Goal: Transaction & Acquisition: Purchase product/service

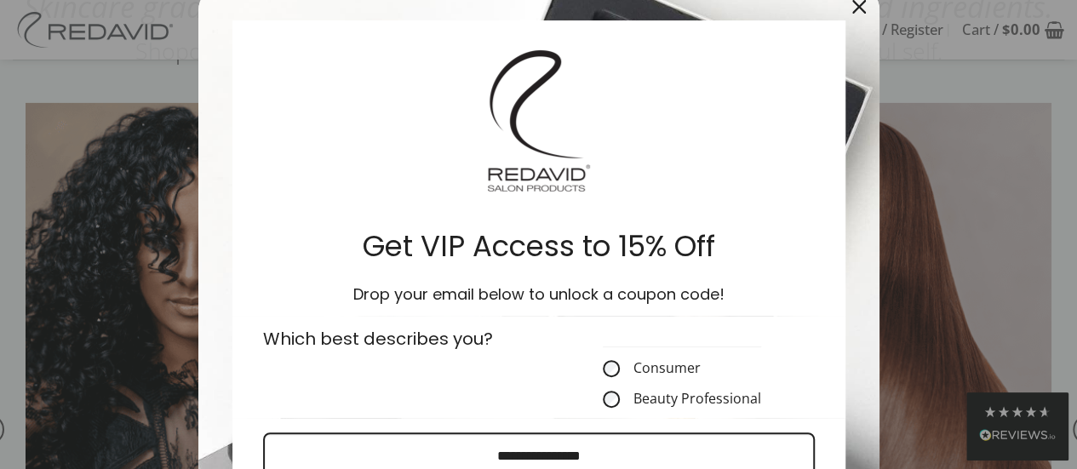
scroll to position [170, 0]
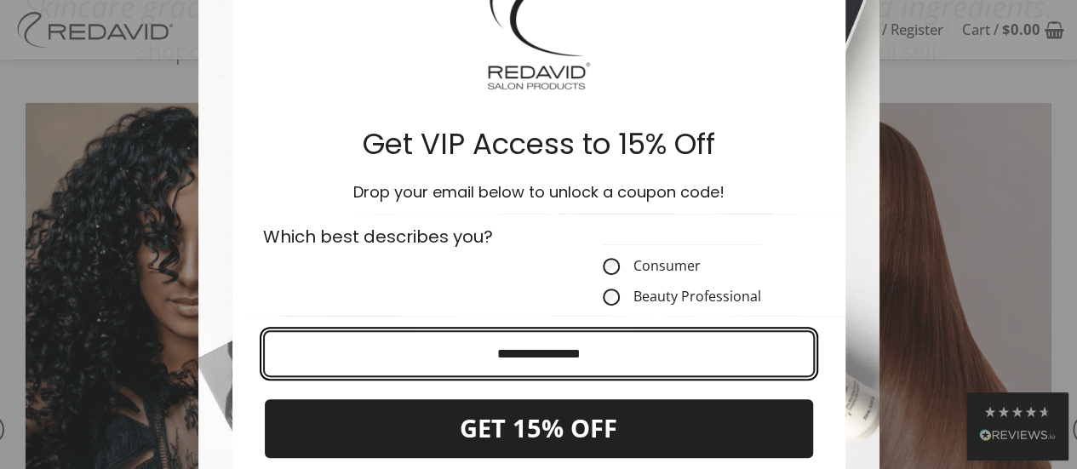
click at [537, 350] on input "Email field" at bounding box center [539, 353] width 552 height 47
type input "**********"
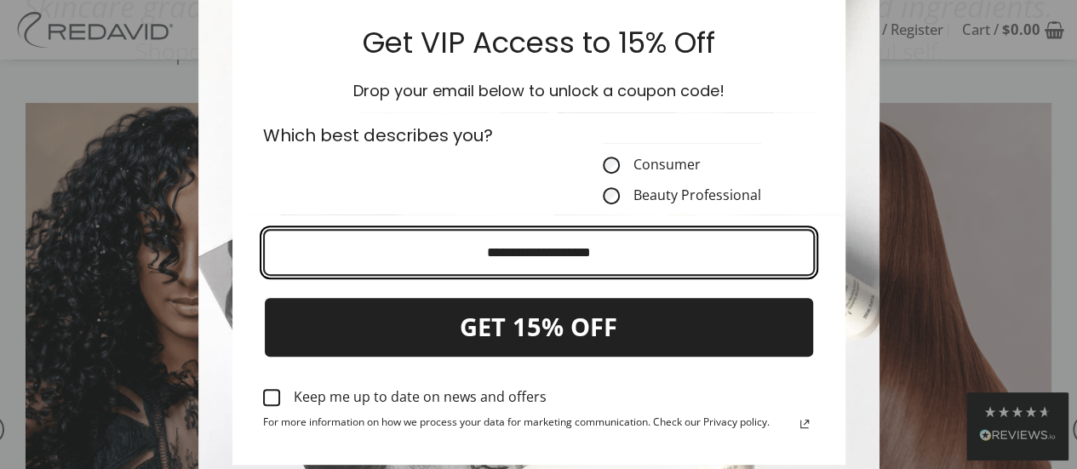
scroll to position [341, 0]
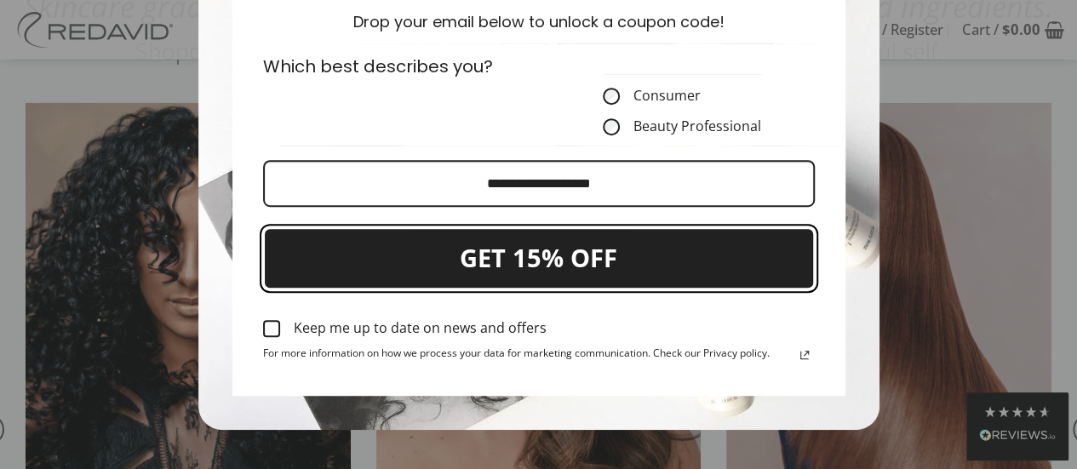
click at [611, 262] on button "GET 15% OFF" at bounding box center [539, 258] width 552 height 62
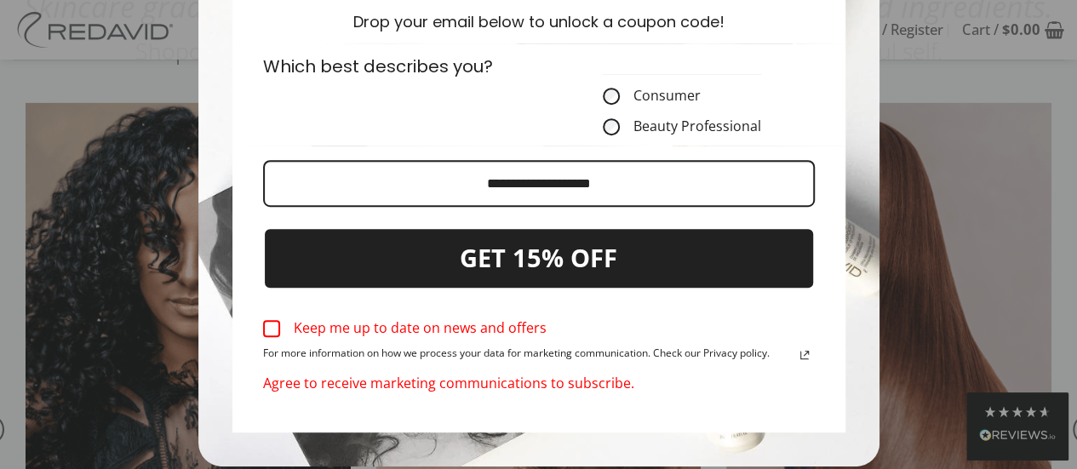
click at [266, 330] on div "Marketing offer form" at bounding box center [271, 328] width 17 height 17
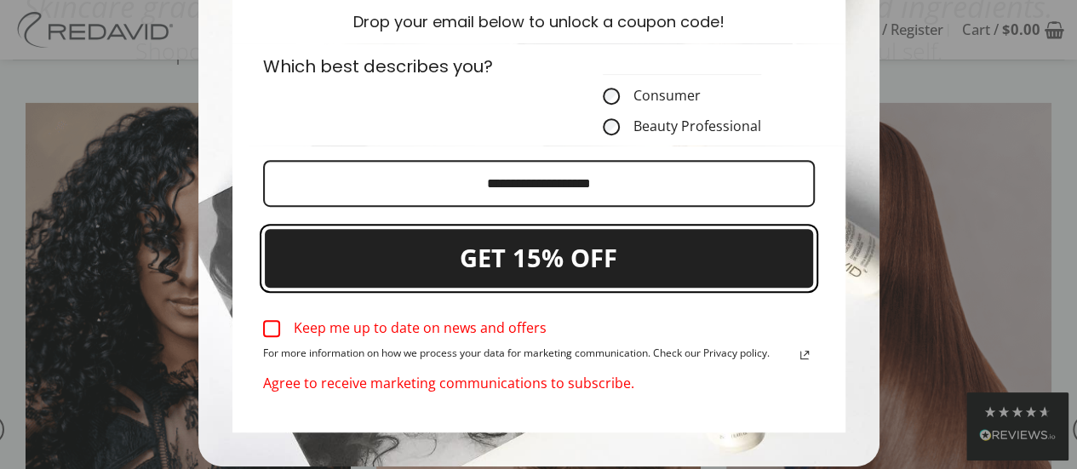
click at [579, 266] on button "GET 15% OFF" at bounding box center [539, 258] width 552 height 62
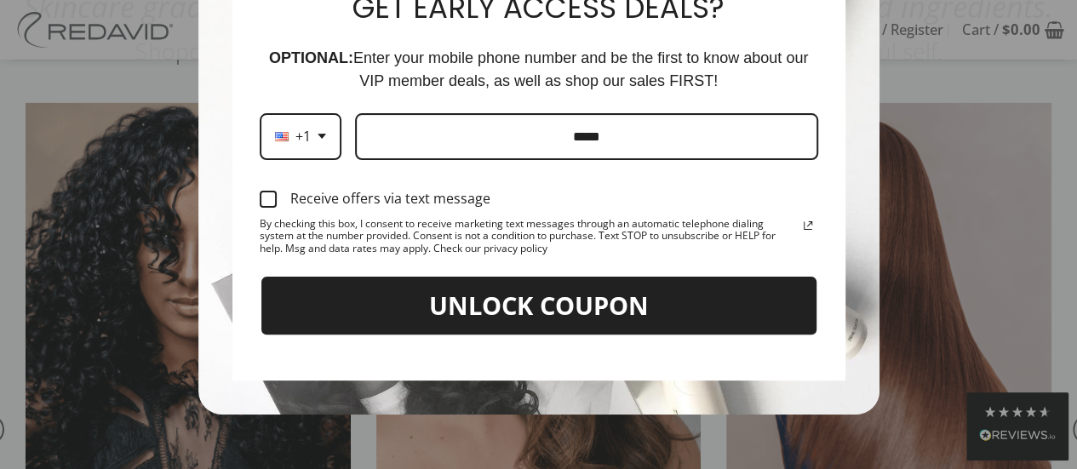
scroll to position [126, 0]
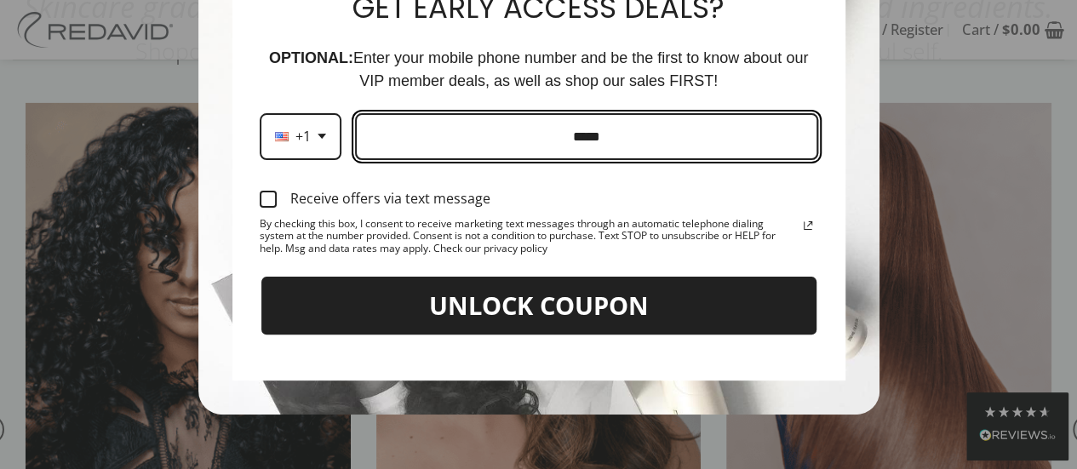
click at [501, 137] on input "Phone number field" at bounding box center [586, 136] width 463 height 47
type input "**********"
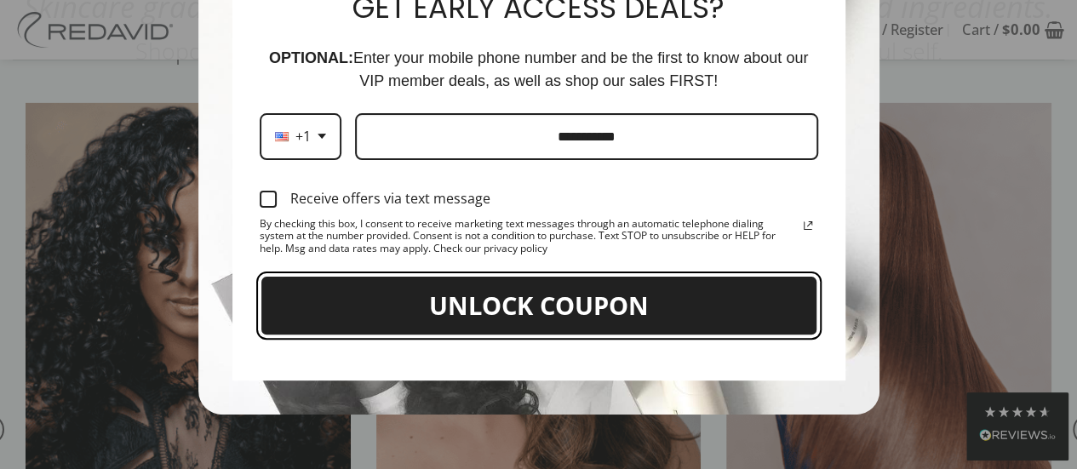
click at [567, 302] on button "UNLOCK COUPON" at bounding box center [539, 306] width 559 height 62
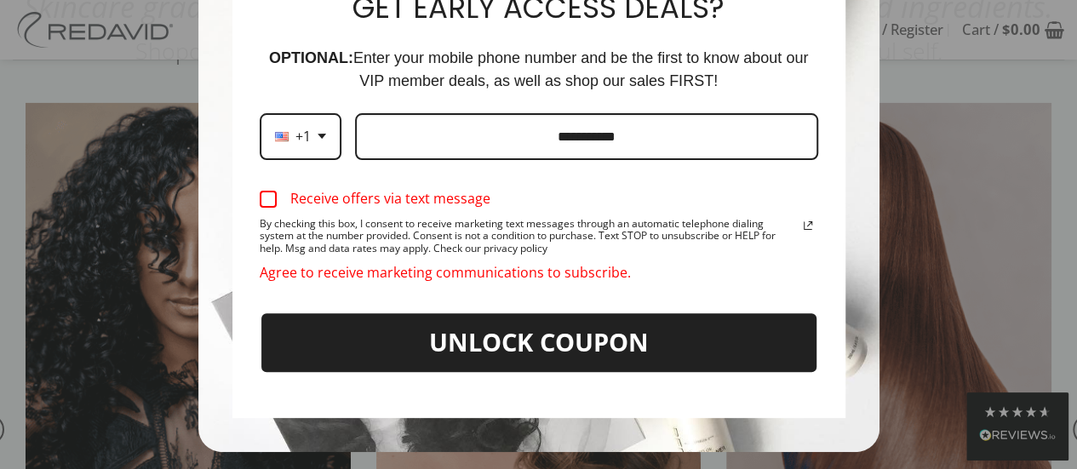
click at [266, 199] on div "Marketing offer form" at bounding box center [268, 199] width 17 height 17
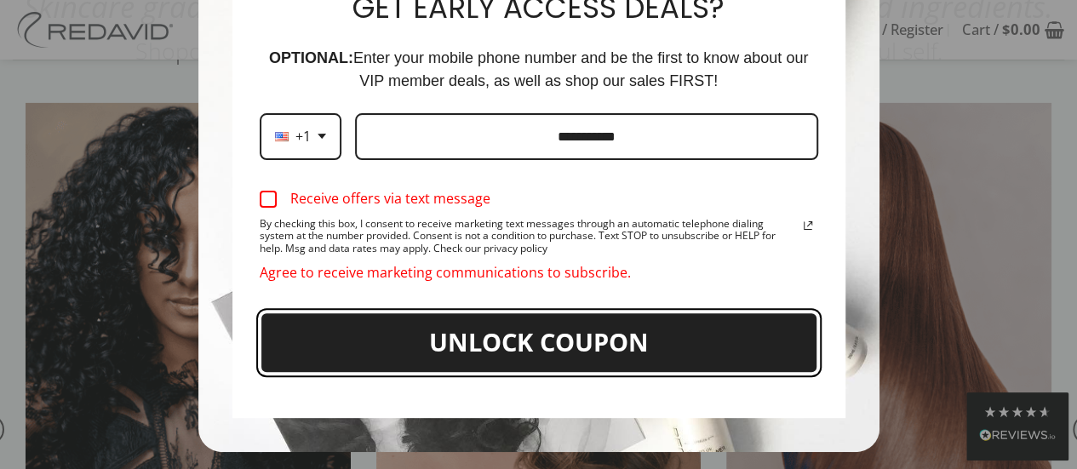
click at [508, 330] on button "UNLOCK COUPON" at bounding box center [539, 343] width 559 height 62
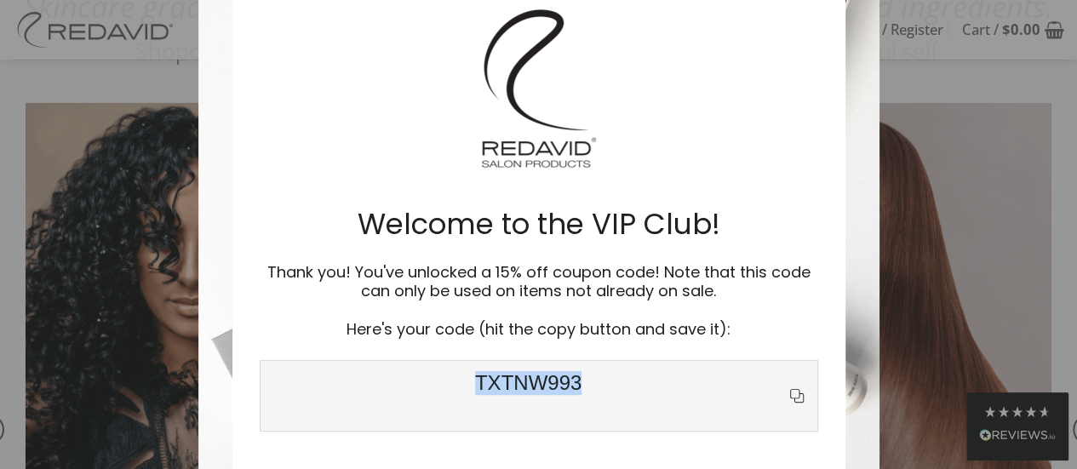
drag, startPoint x: 572, startPoint y: 381, endPoint x: 455, endPoint y: 379, distance: 117.5
click at [455, 379] on span "TXTNW993" at bounding box center [529, 395] width 516 height 49
copy span "TXTNW993"
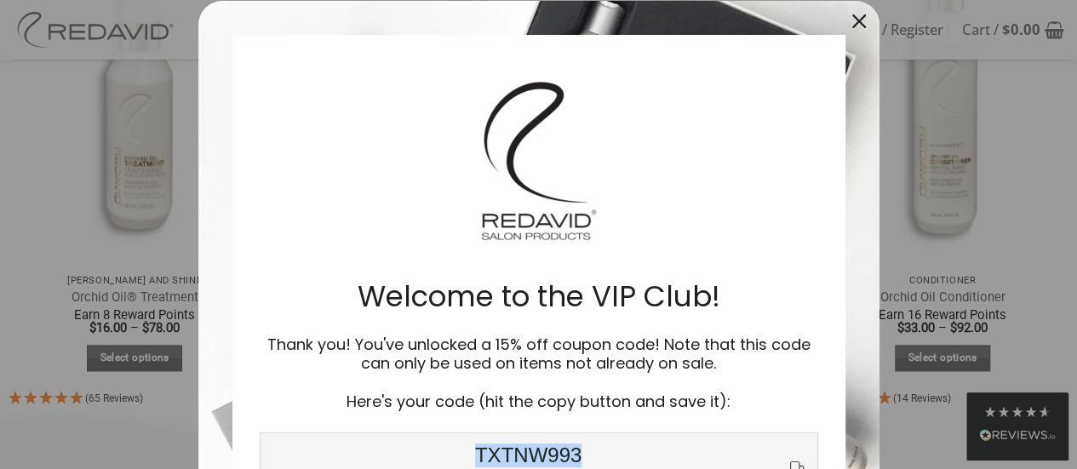
scroll to position [0, 0]
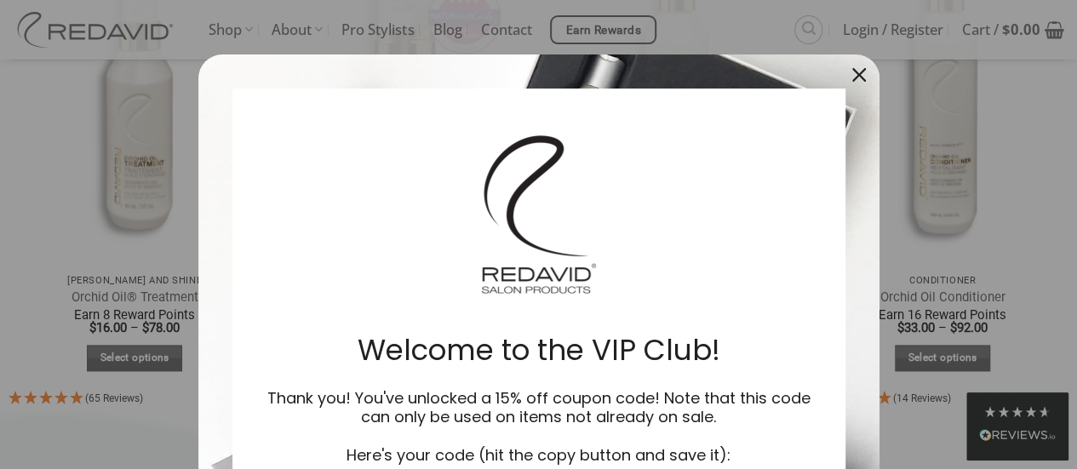
click at [854, 75] on icon "close icon" at bounding box center [859, 75] width 14 height 14
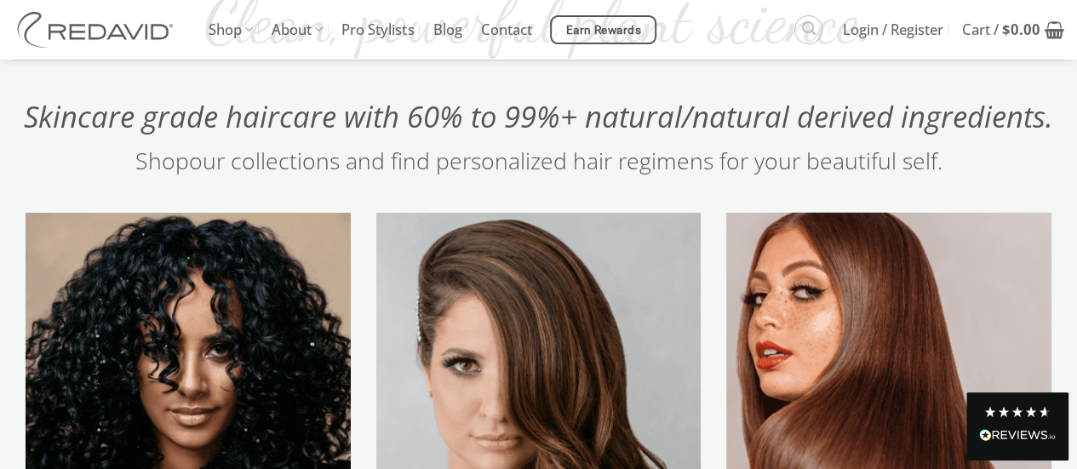
scroll to position [1660, 0]
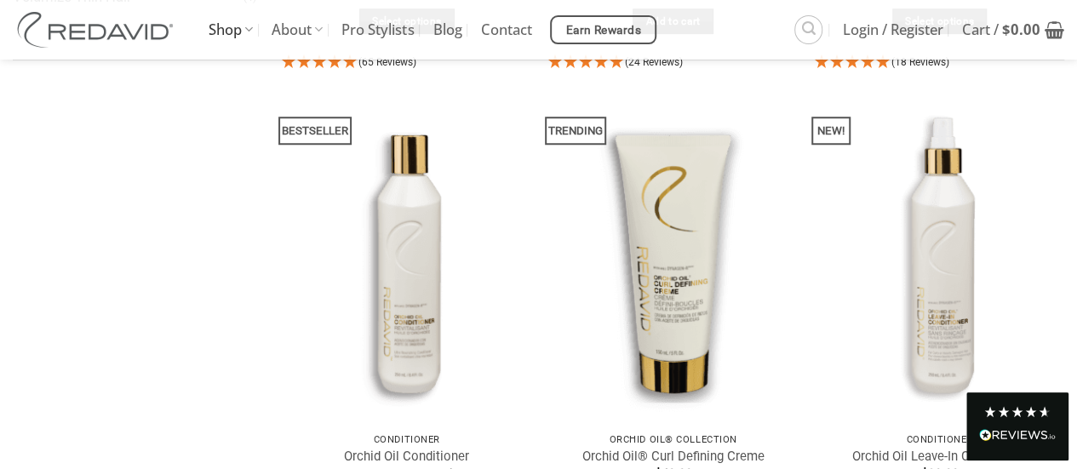
scroll to position [596, 0]
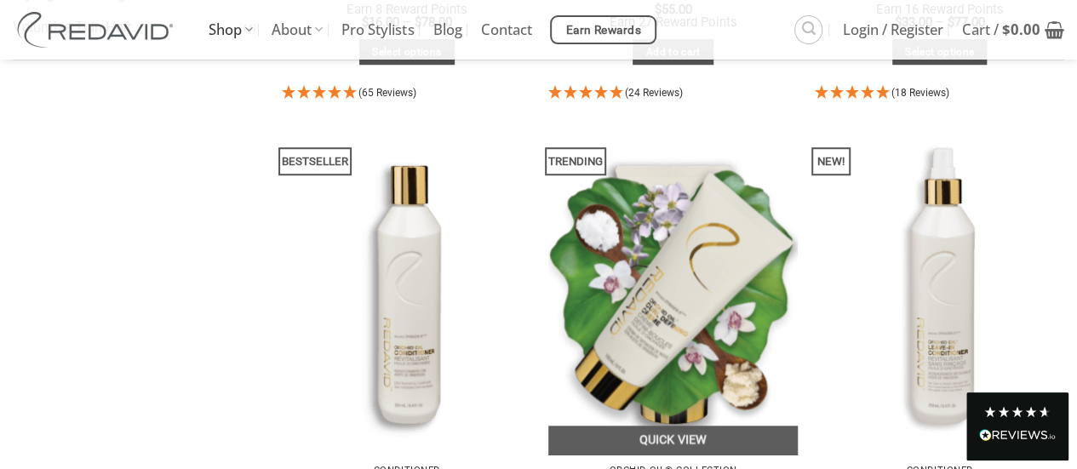
click at [680, 309] on img at bounding box center [673, 288] width 250 height 333
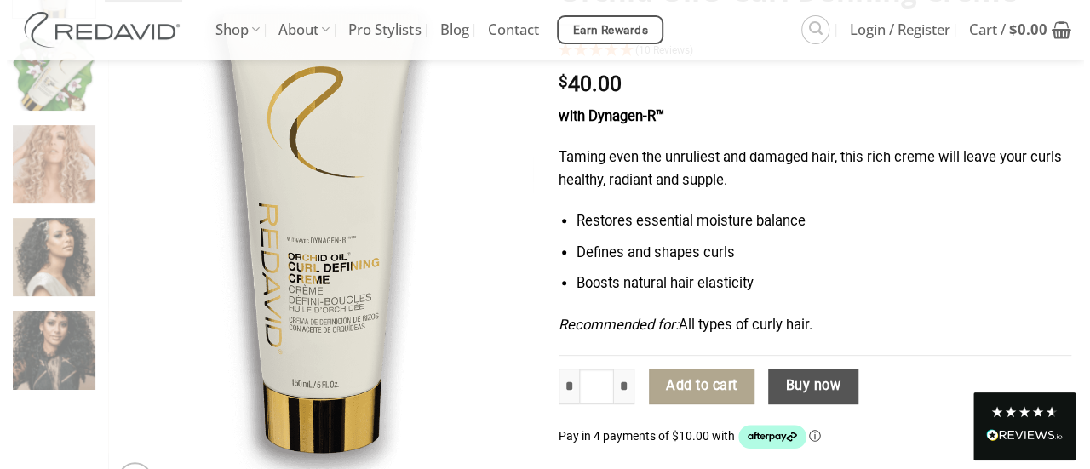
scroll to position [255, 0]
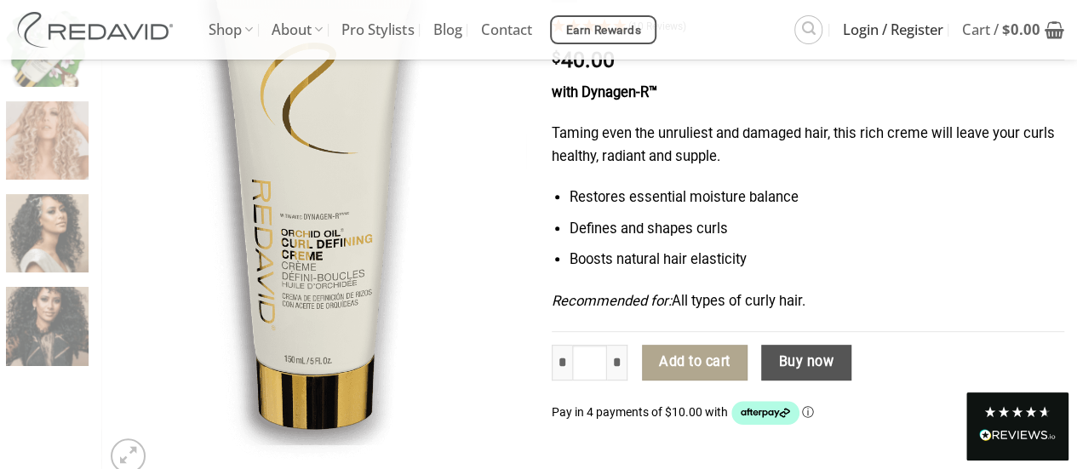
click at [917, 35] on span "Login / Register" at bounding box center [893, 30] width 100 height 43
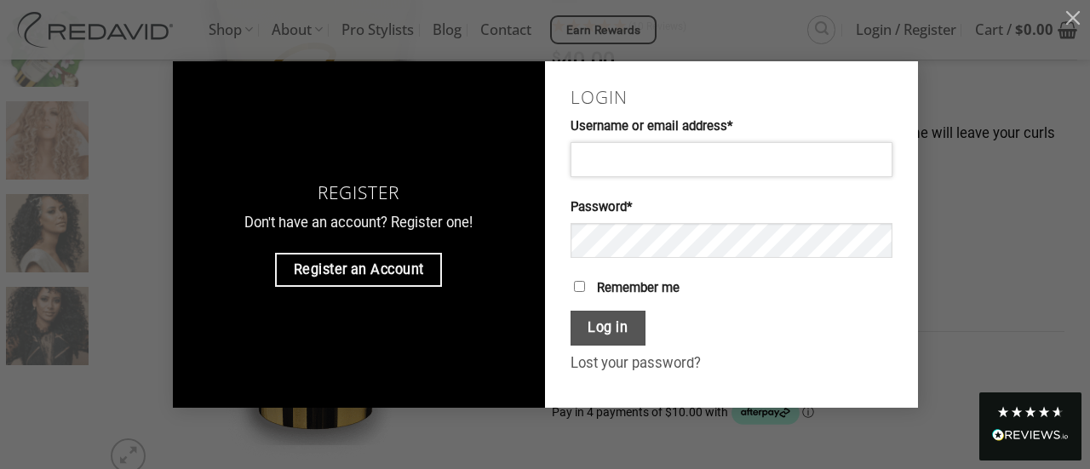
click at [675, 166] on input "Username or email address * Required" at bounding box center [732, 159] width 322 height 34
type input "**********"
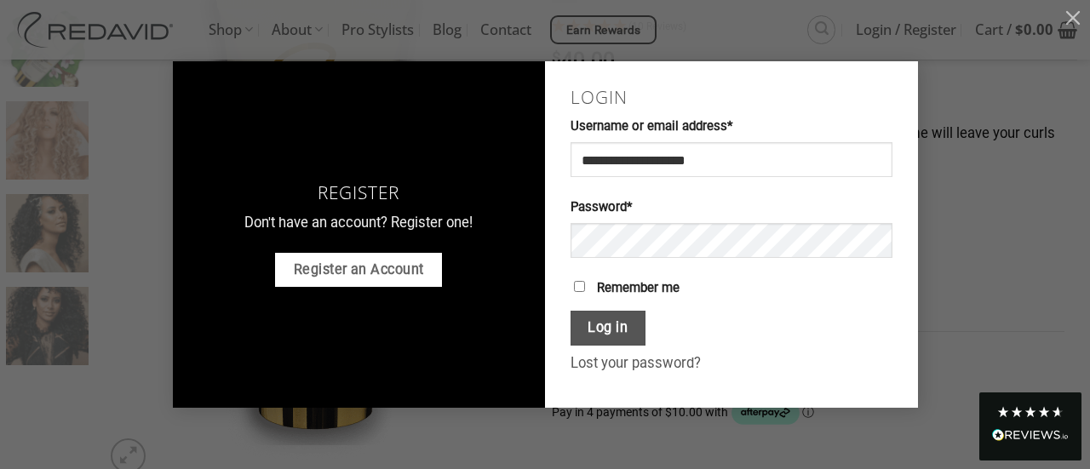
click at [376, 262] on link "Register an Account" at bounding box center [358, 270] width 167 height 34
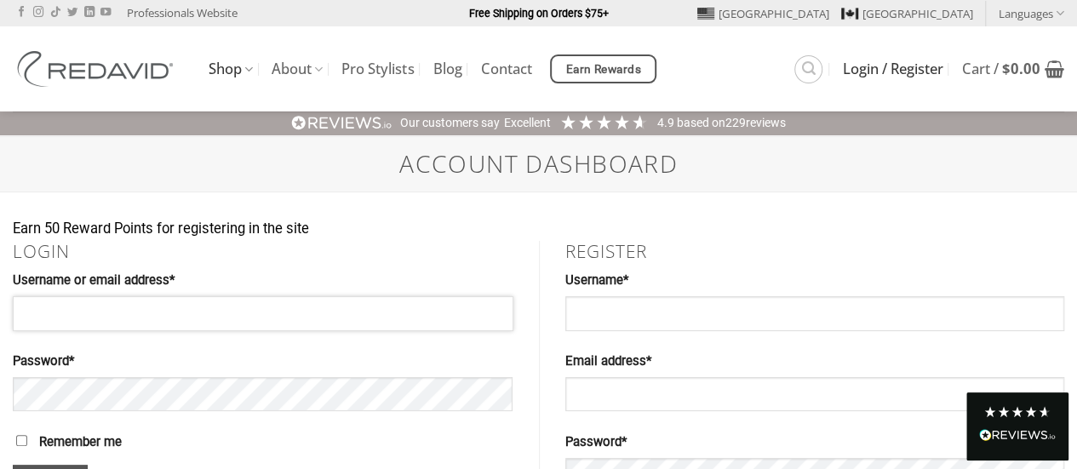
click at [147, 297] on input "Username or email address * Required" at bounding box center [263, 313] width 501 height 34
type input "**********"
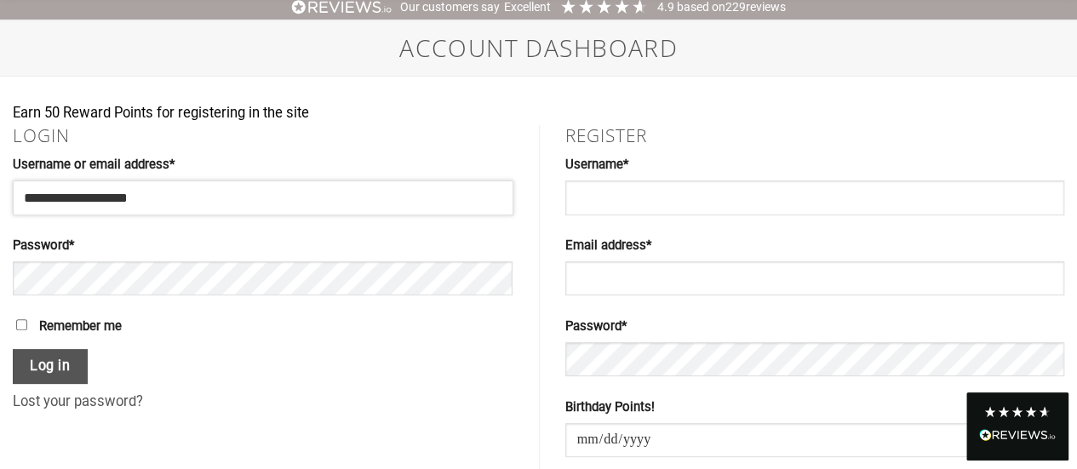
scroll to position [170, 0]
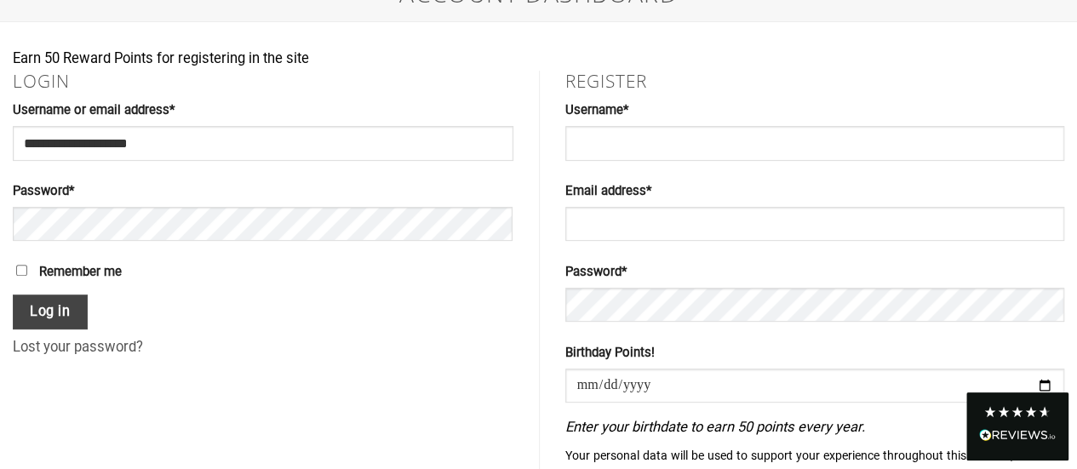
click at [41, 308] on button "Log in" at bounding box center [50, 312] width 75 height 35
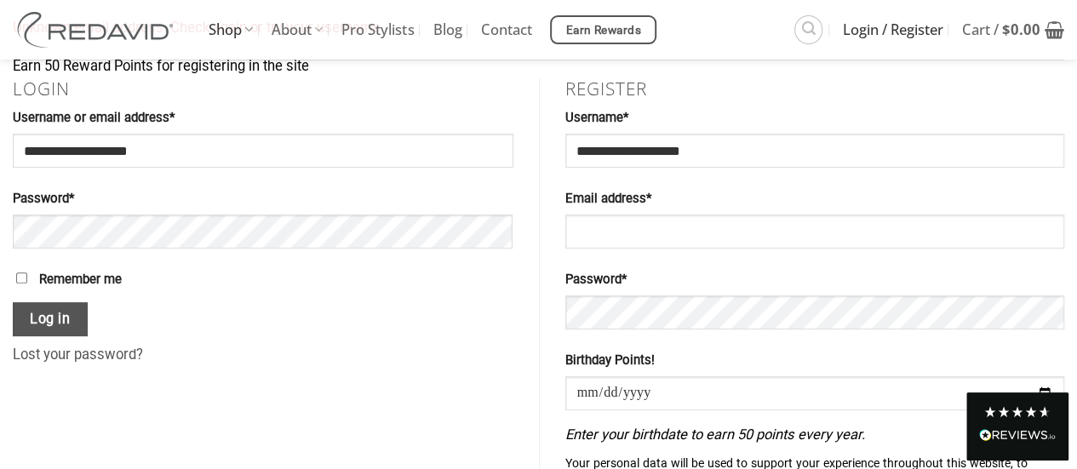
scroll to position [255, 0]
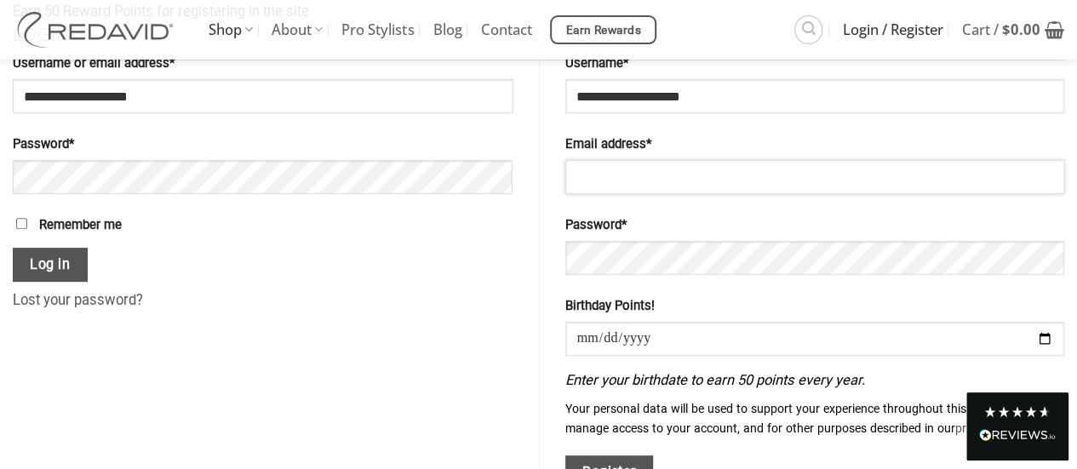
click at [627, 187] on input "Email address * Required" at bounding box center [815, 177] width 500 height 34
type input "**********"
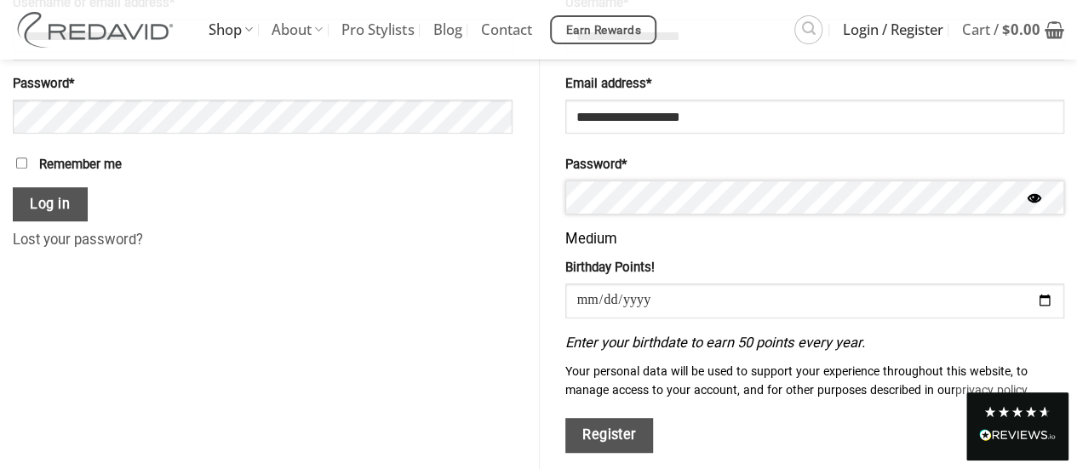
scroll to position [341, 0]
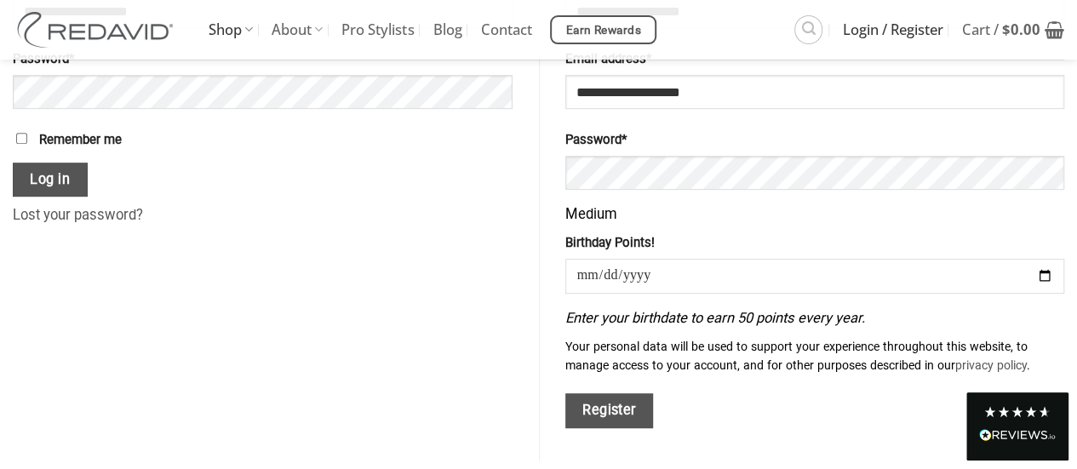
click at [594, 273] on input "date" at bounding box center [815, 276] width 500 height 34
type input "**********"
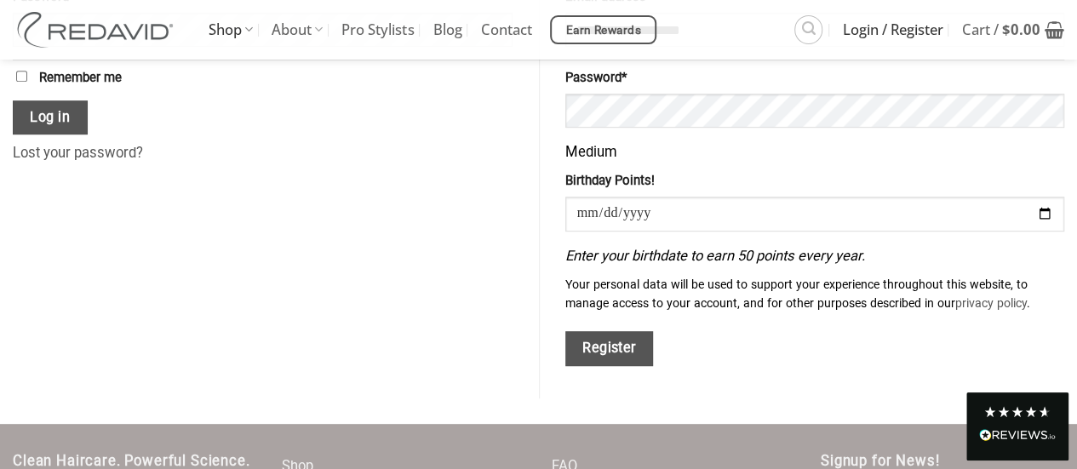
scroll to position [426, 0]
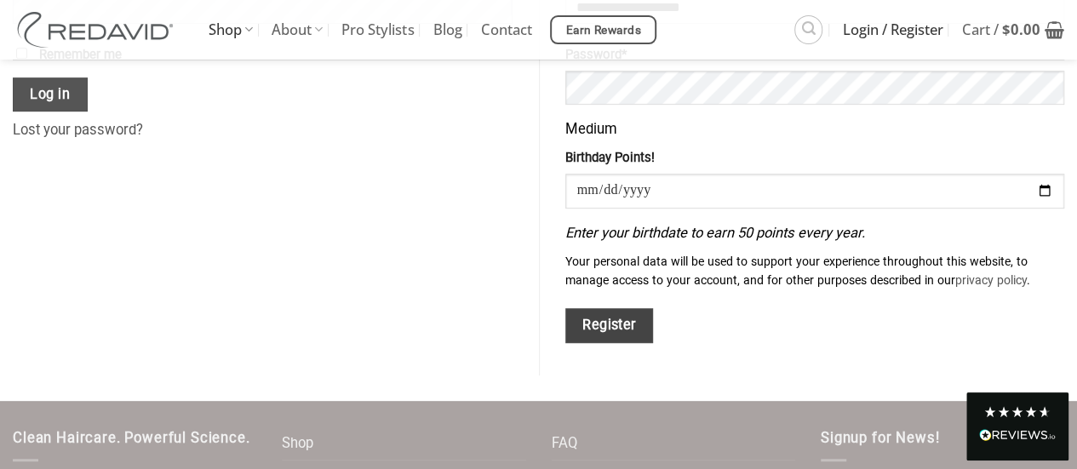
click at [600, 328] on button "Register" at bounding box center [609, 325] width 89 height 35
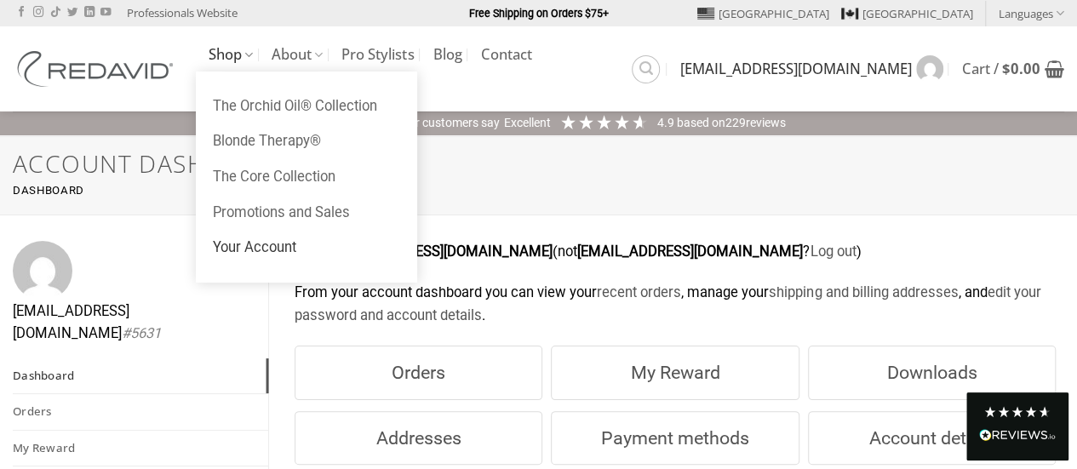
click at [227, 72] on link "Shop" at bounding box center [231, 54] width 44 height 33
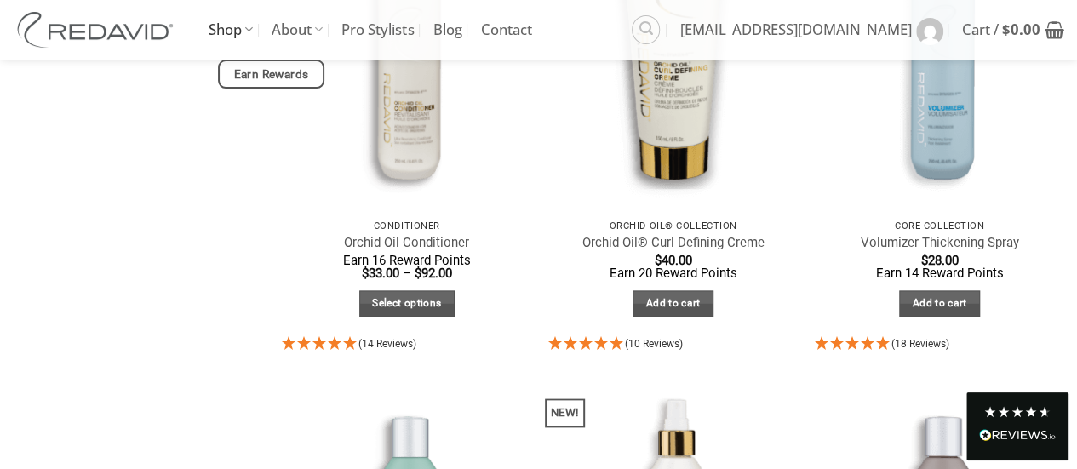
scroll to position [852, 0]
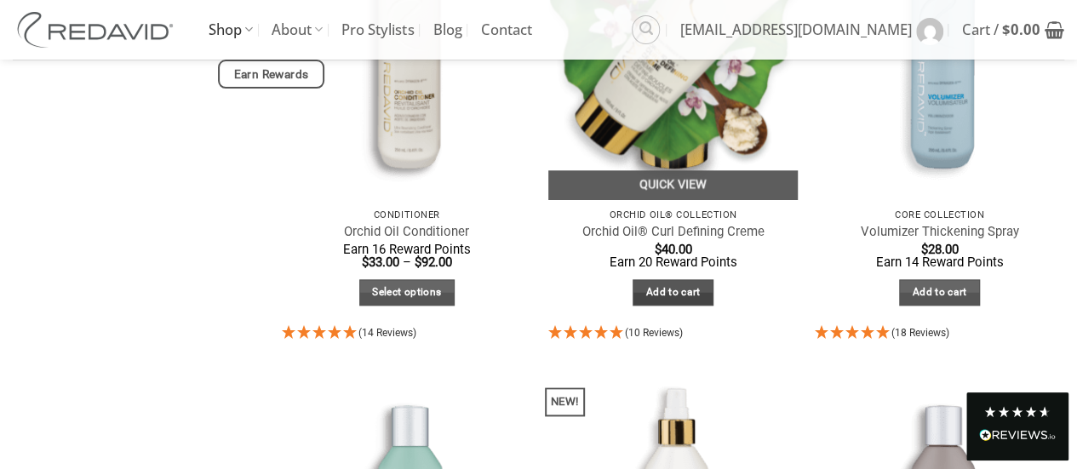
click at [674, 287] on link "Add to cart" at bounding box center [673, 292] width 81 height 26
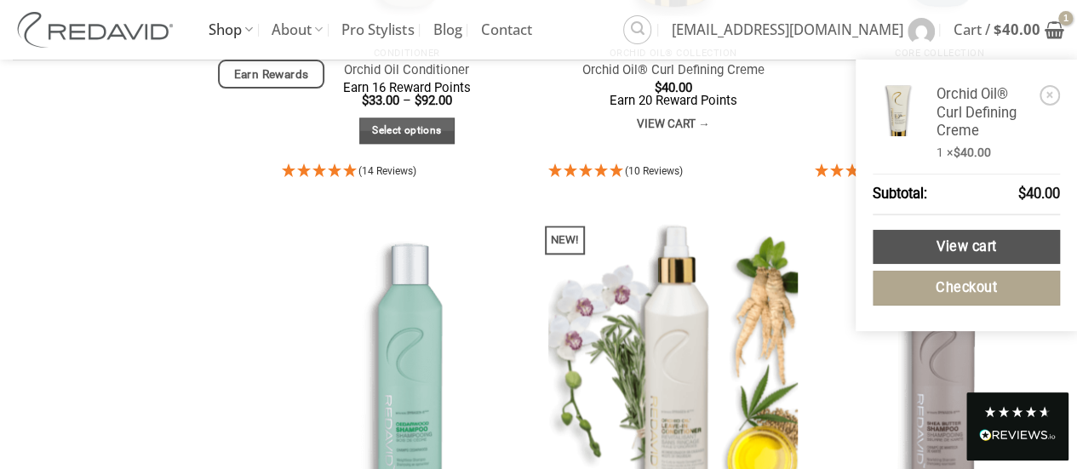
scroll to position [1022, 0]
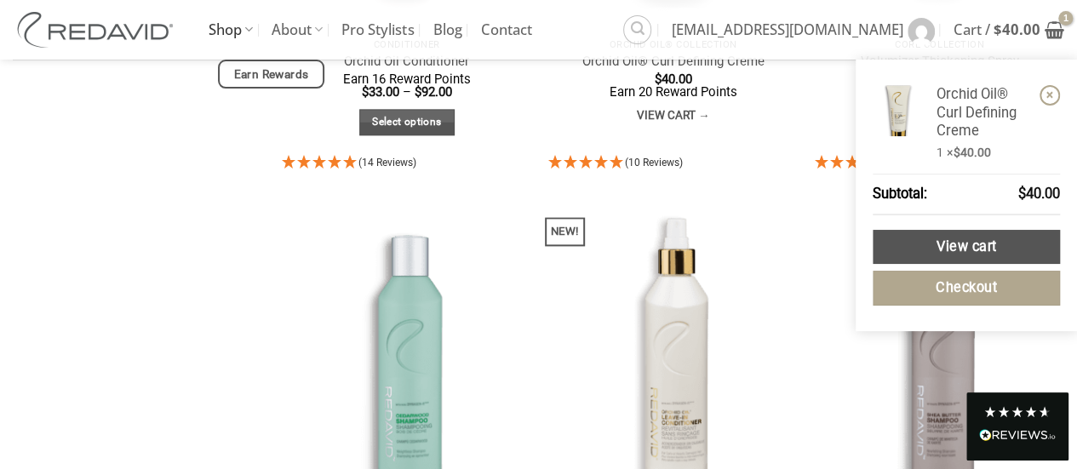
click at [1049, 92] on link "×" at bounding box center [1050, 95] width 20 height 20
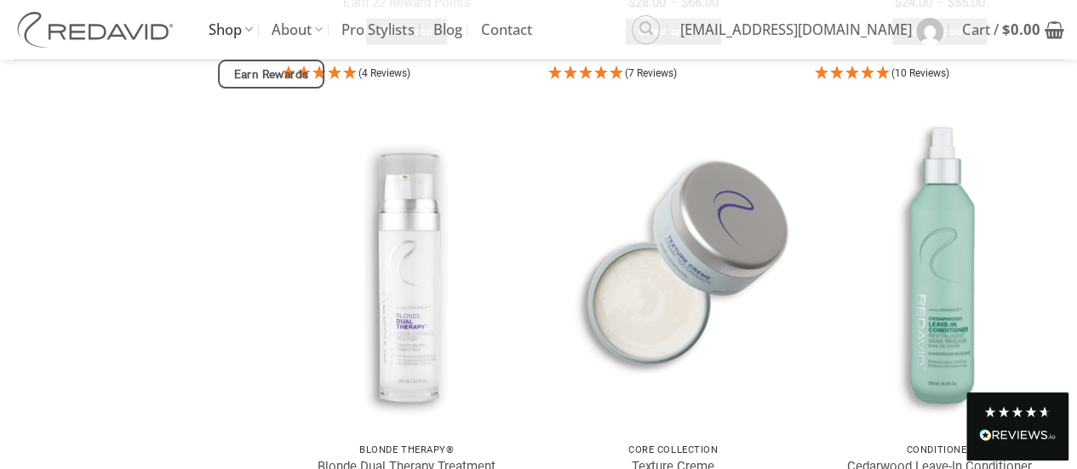
scroll to position [2129, 0]
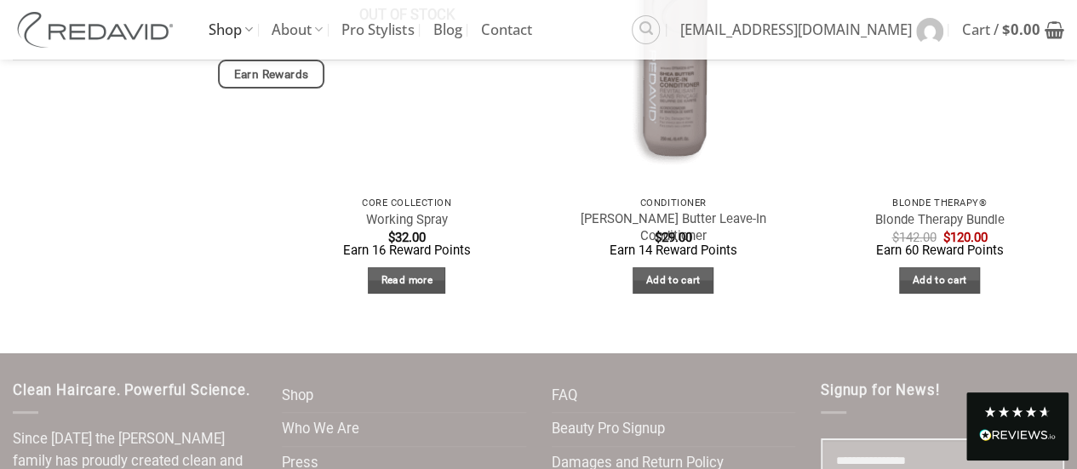
scroll to position [3236, 0]
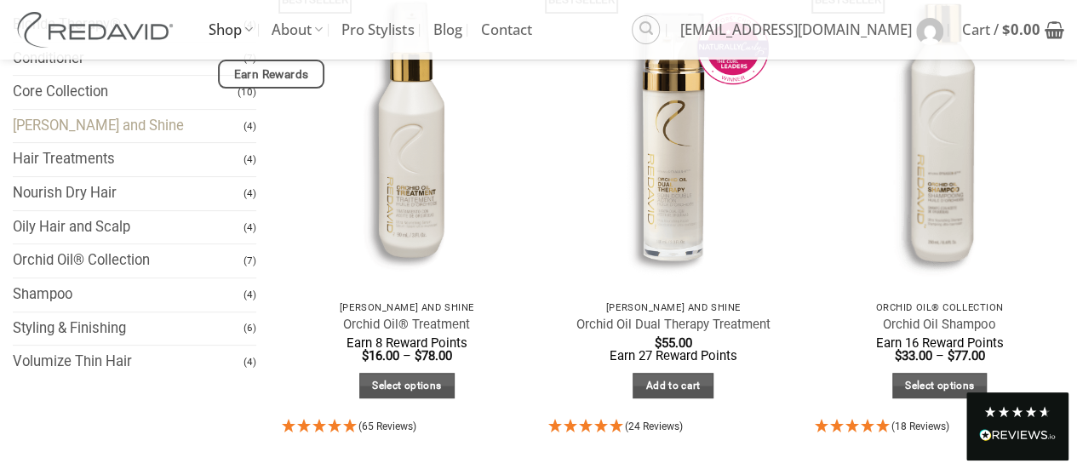
scroll to position [255, 0]
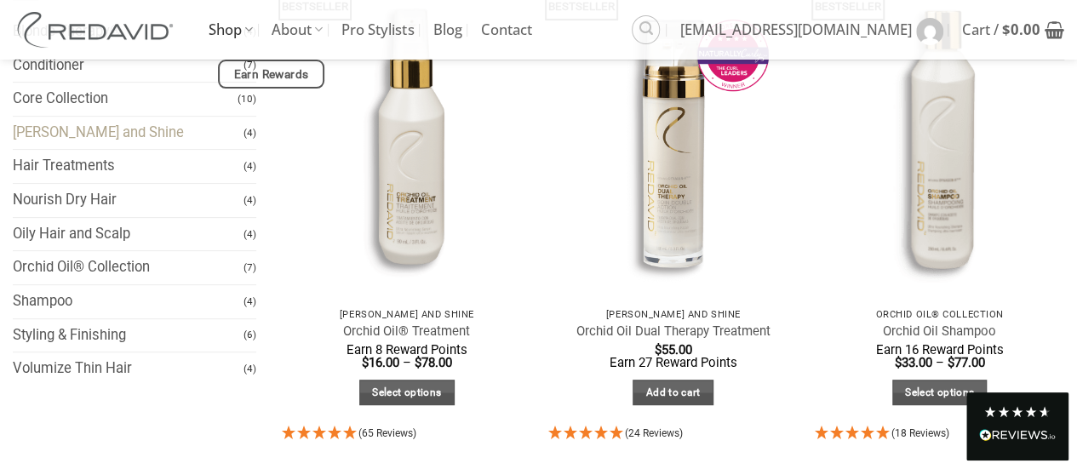
click at [115, 125] on link "[PERSON_NAME] and Shine" at bounding box center [128, 133] width 231 height 33
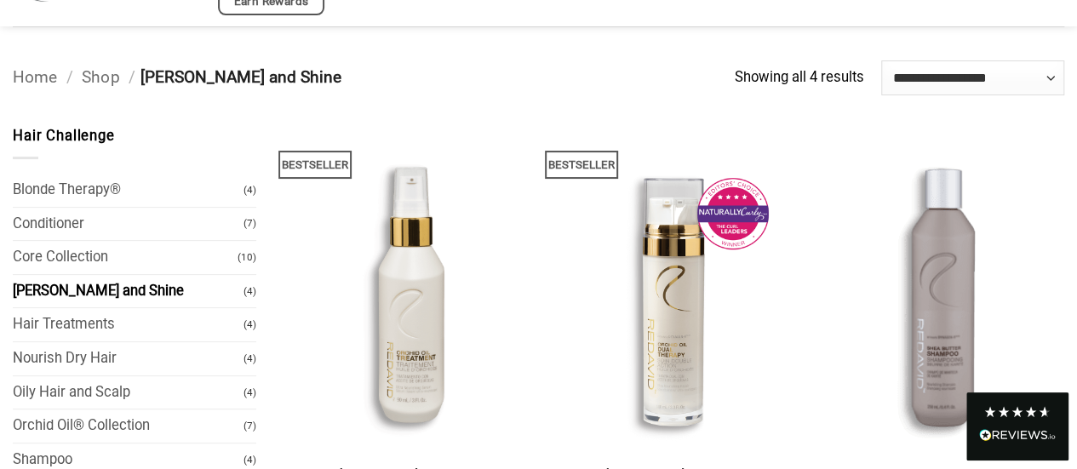
scroll to position [170, 0]
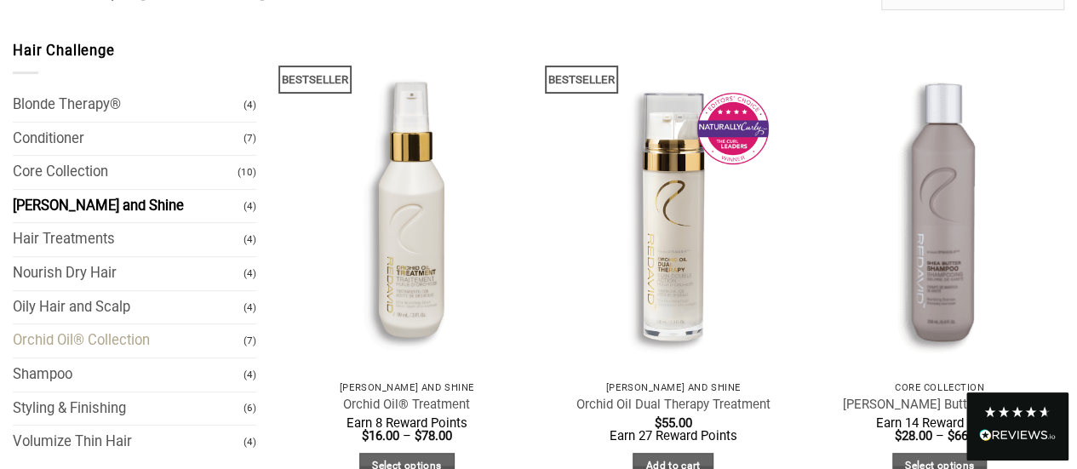
click at [214, 341] on link "Orchid Oil® Collection" at bounding box center [128, 340] width 231 height 33
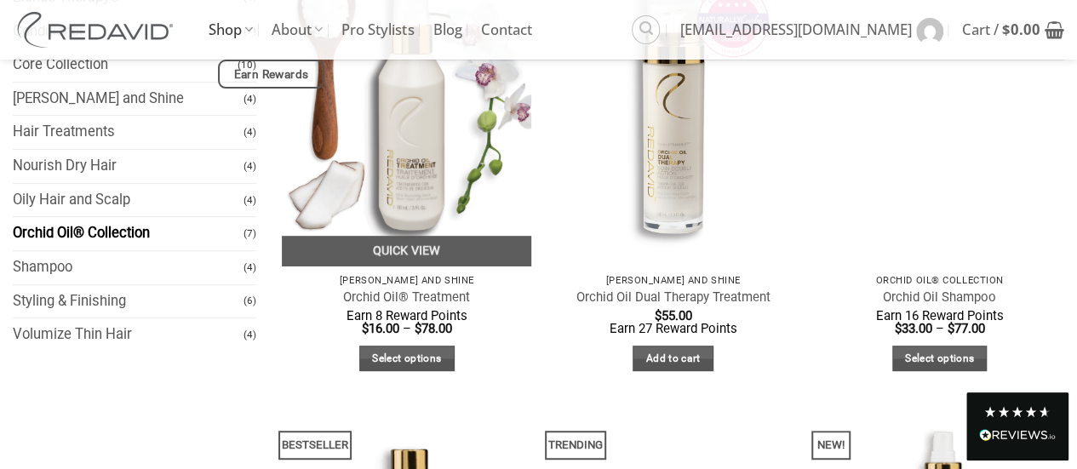
scroll to position [426, 0]
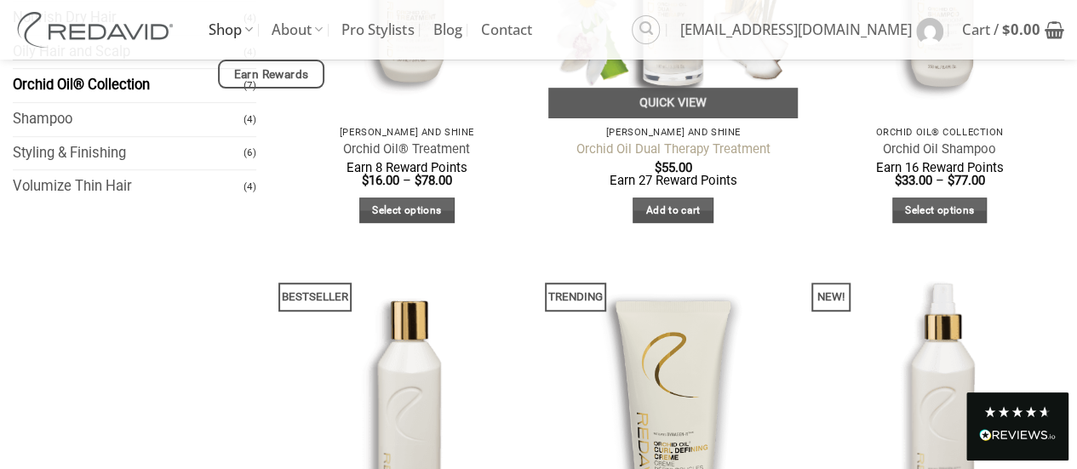
click at [585, 147] on link "Orchid Oil Dual Therapy Treatment" at bounding box center [674, 149] width 194 height 16
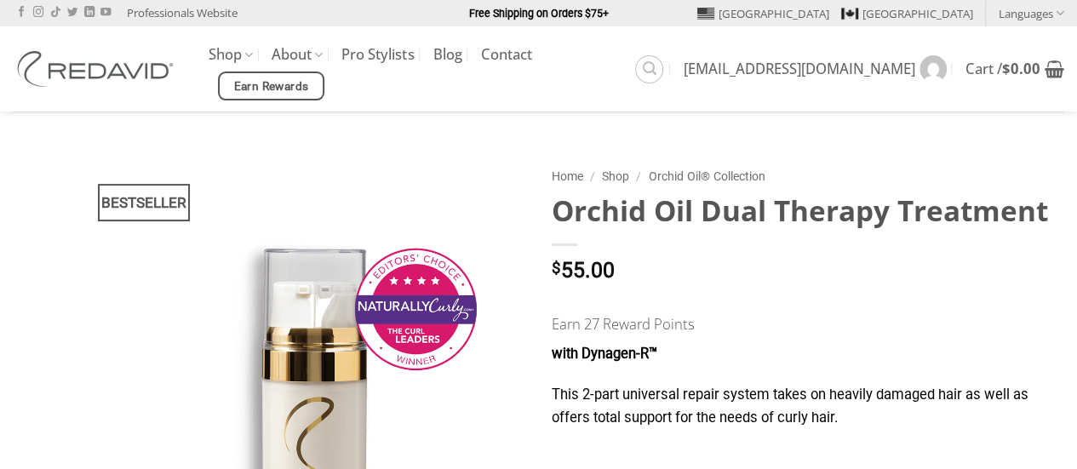
drag, startPoint x: 0, startPoint y: 0, endPoint x: 463, endPoint y: 180, distance: 496.9
click at [463, 180] on img at bounding box center [313, 441] width 425 height 567
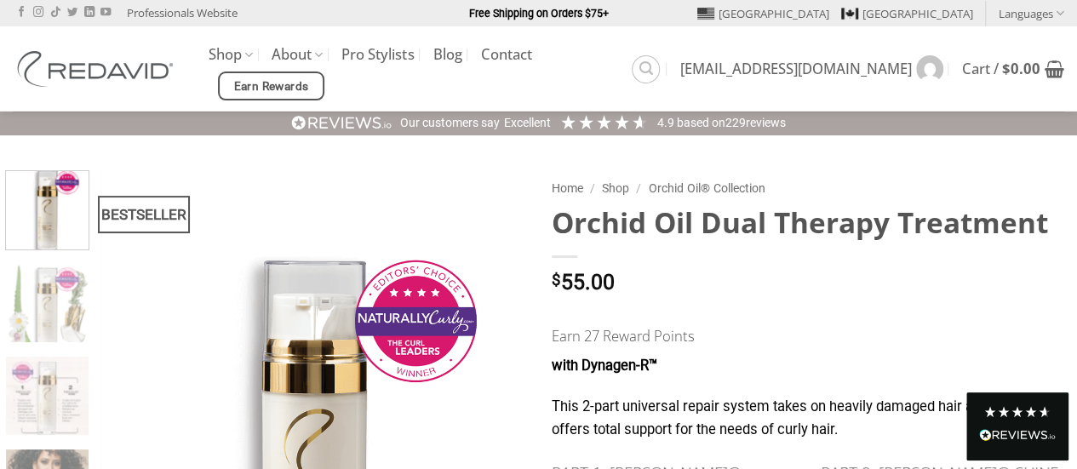
drag, startPoint x: 1045, startPoint y: 204, endPoint x: 542, endPoint y: 214, distance: 502.5
copy h1 "Orchid Oil Dual Therapy Treatment"
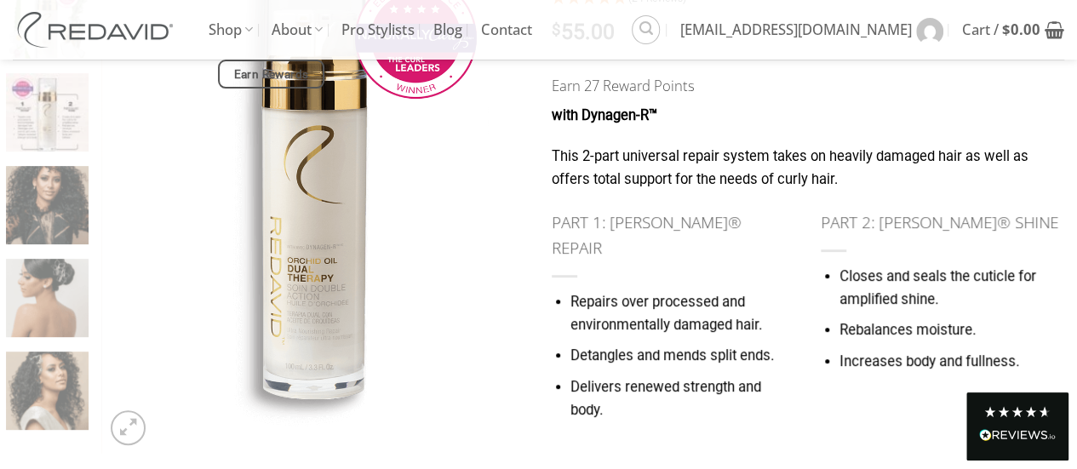
scroll to position [85, 0]
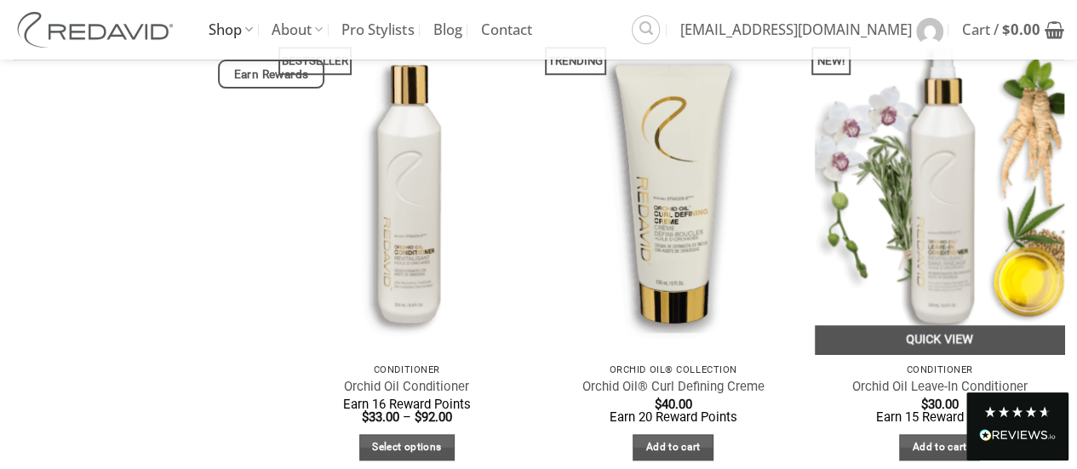
scroll to position [778, 0]
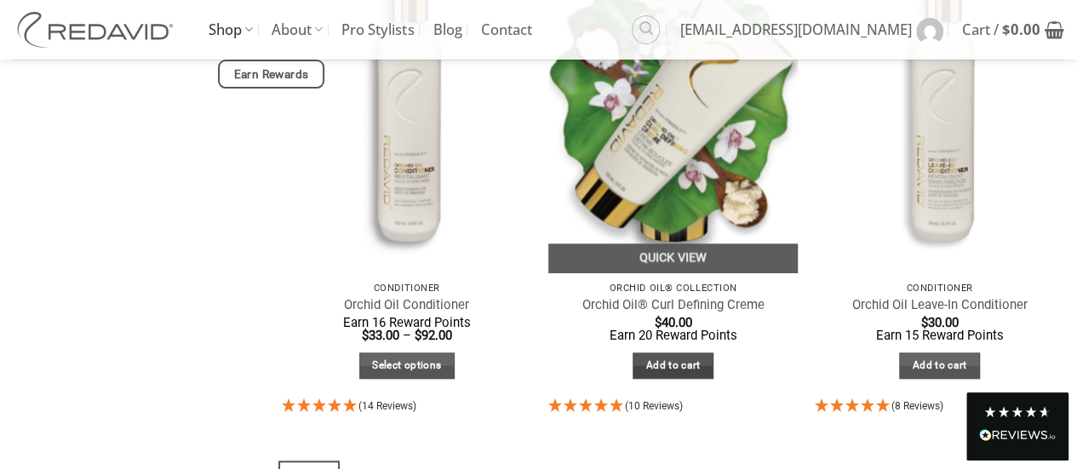
click at [657, 370] on link "Add to cart" at bounding box center [673, 366] width 81 height 26
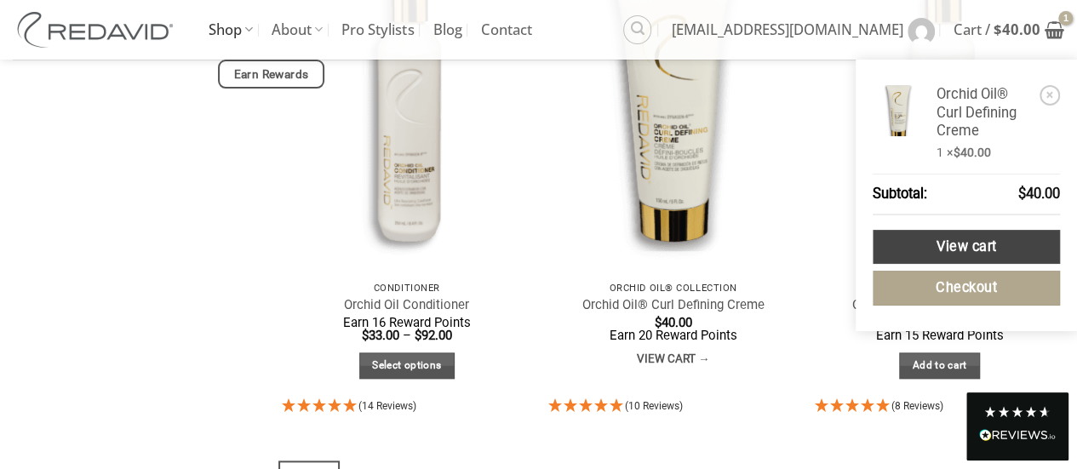
click at [991, 251] on link "View cart" at bounding box center [966, 247] width 187 height 35
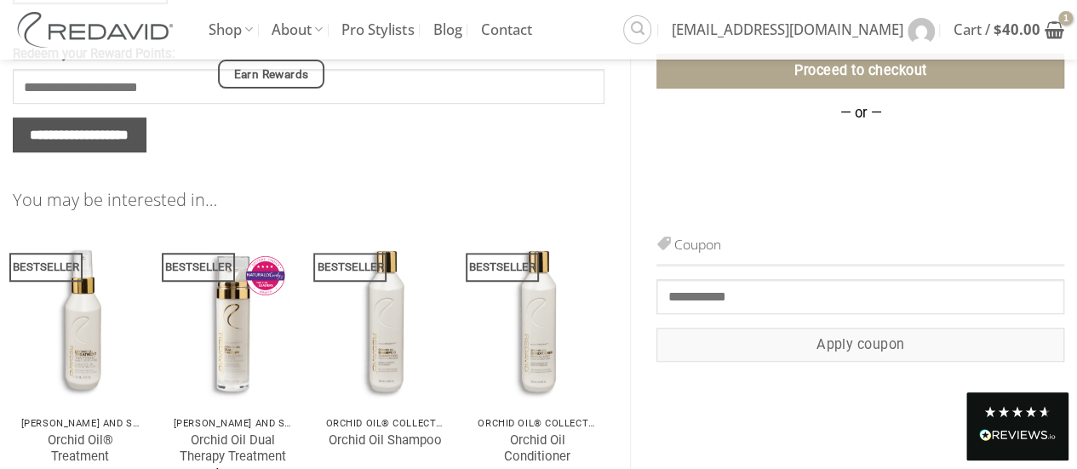
scroll to position [596, 0]
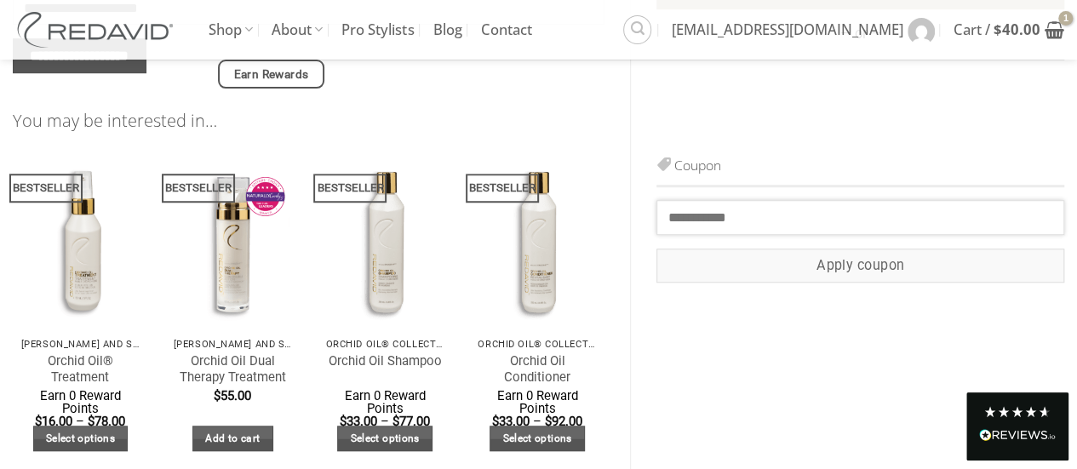
click at [707, 218] on input "Coupon:" at bounding box center [861, 217] width 408 height 34
paste input "**********"
type input "*"
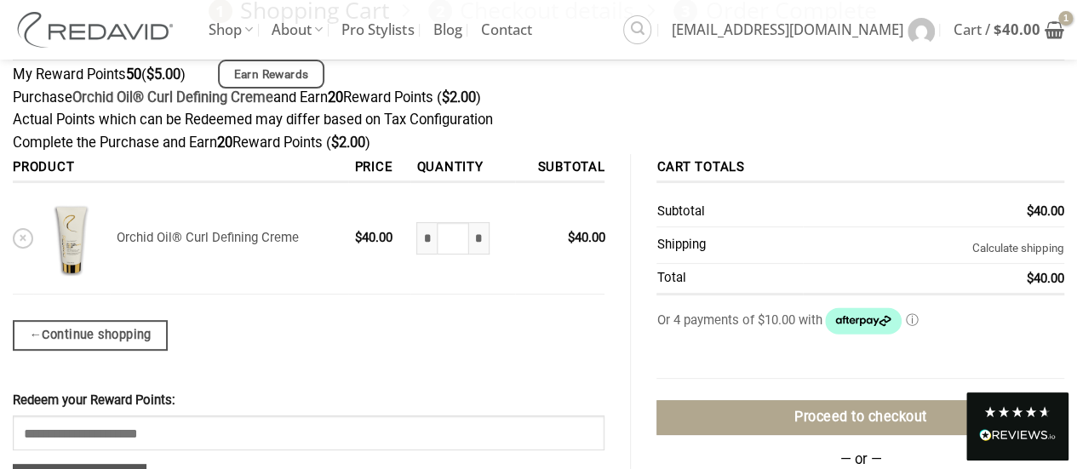
scroll to position [0, 0]
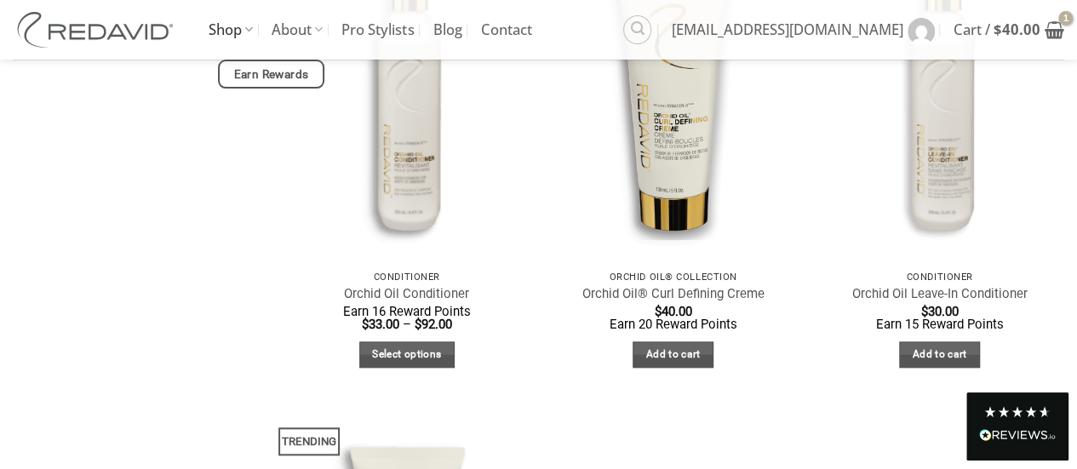
scroll to position [778, 0]
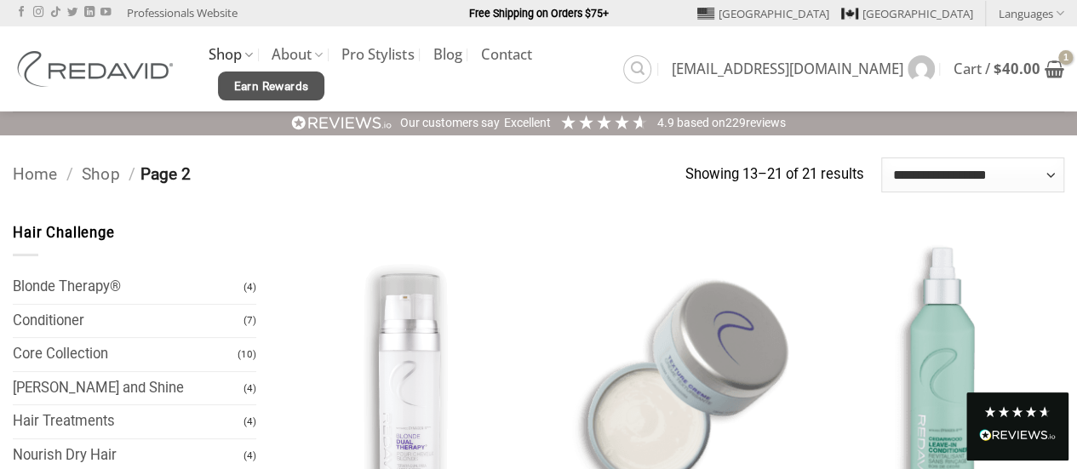
click at [308, 77] on span "Earn Rewards" at bounding box center [270, 86] width 75 height 19
click at [1061, 63] on icon "View cart" at bounding box center [1055, 69] width 20 height 20
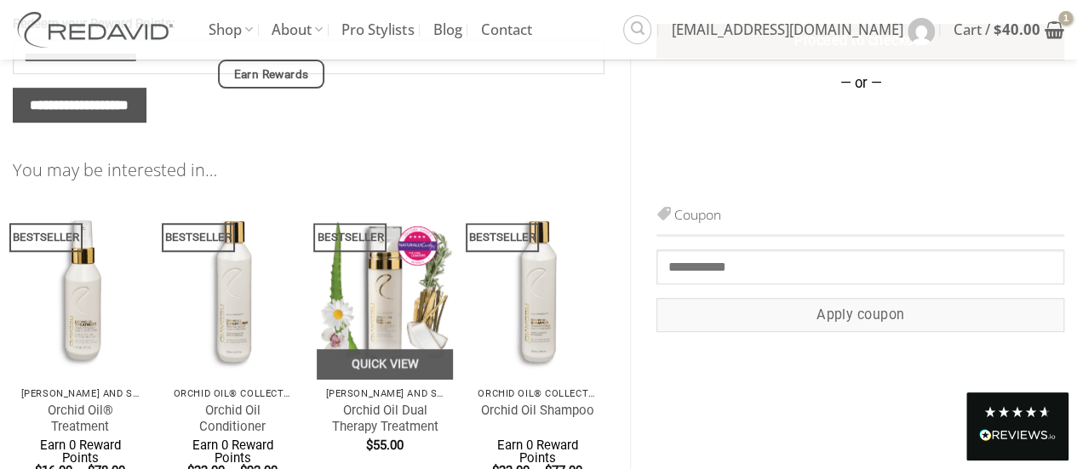
scroll to position [608, 0]
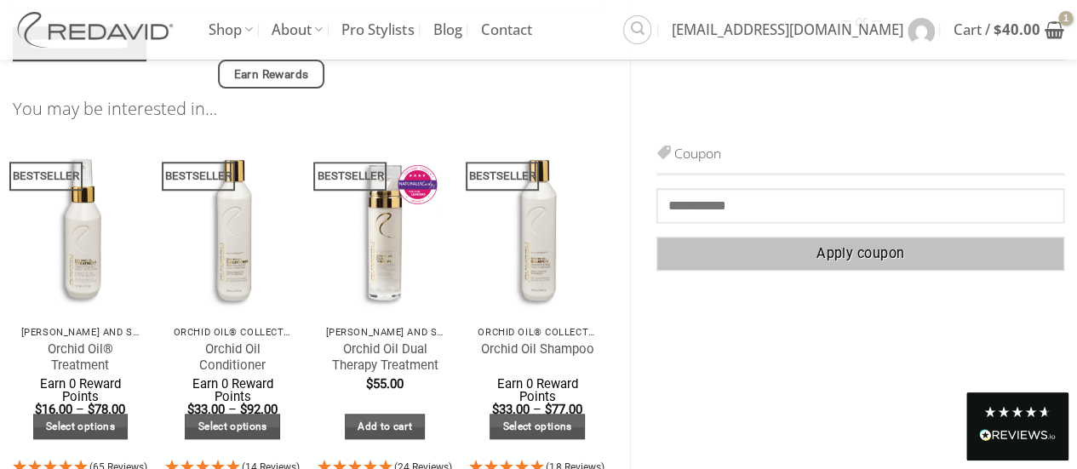
click at [795, 244] on button "Apply coupon" at bounding box center [861, 254] width 408 height 35
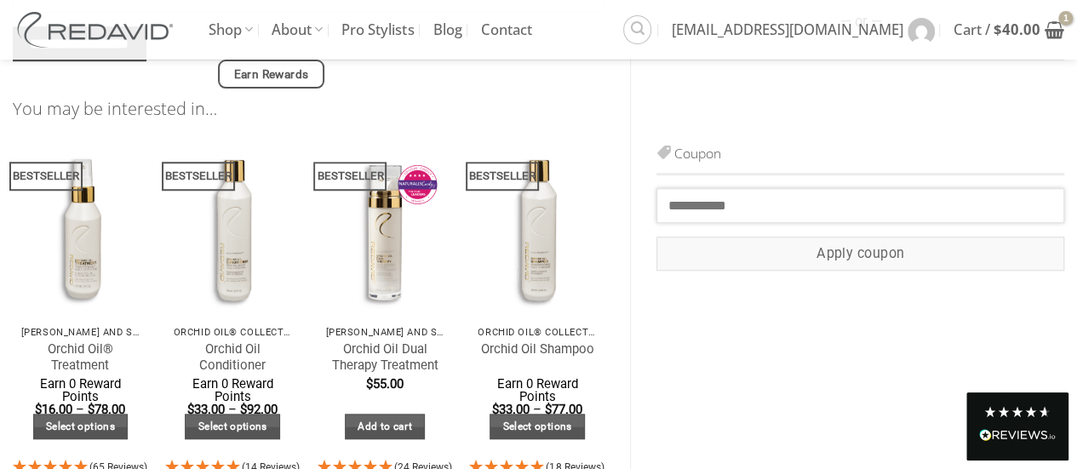
click at [698, 210] on input "Coupon:" at bounding box center [861, 205] width 408 height 34
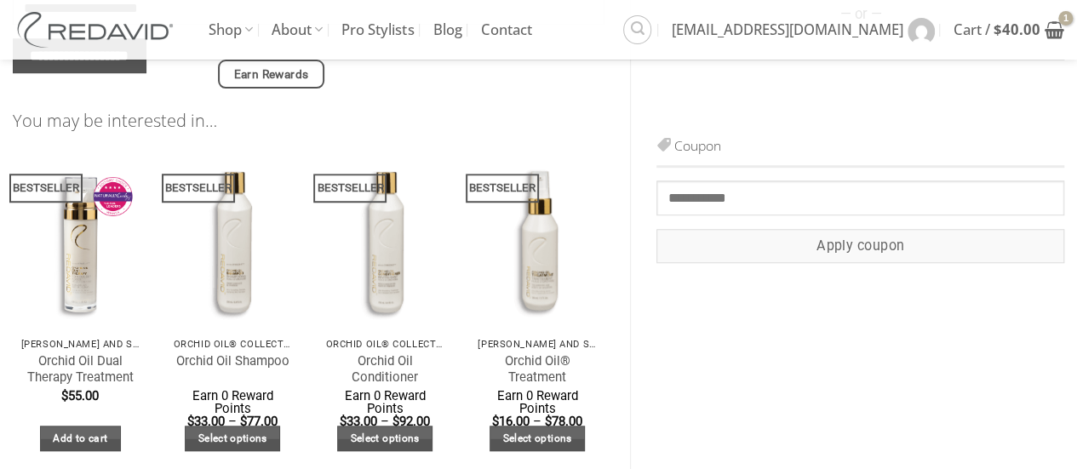
scroll to position [608, 0]
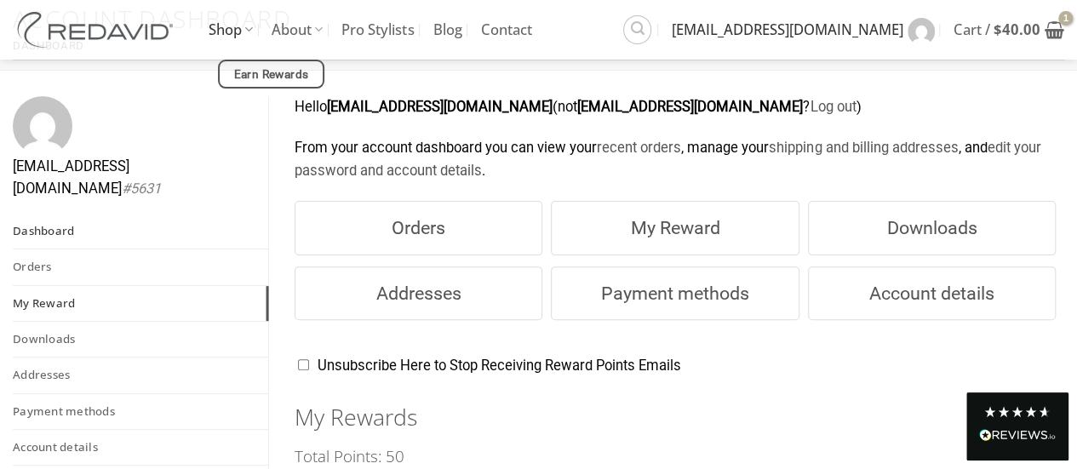
scroll to position [170, 0]
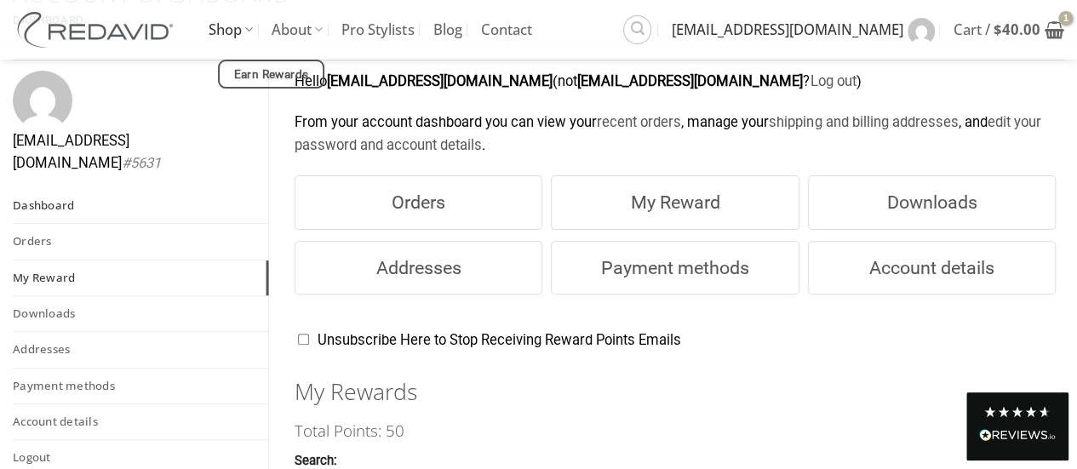
click at [48, 261] on link "My Reward" at bounding box center [140, 278] width 255 height 35
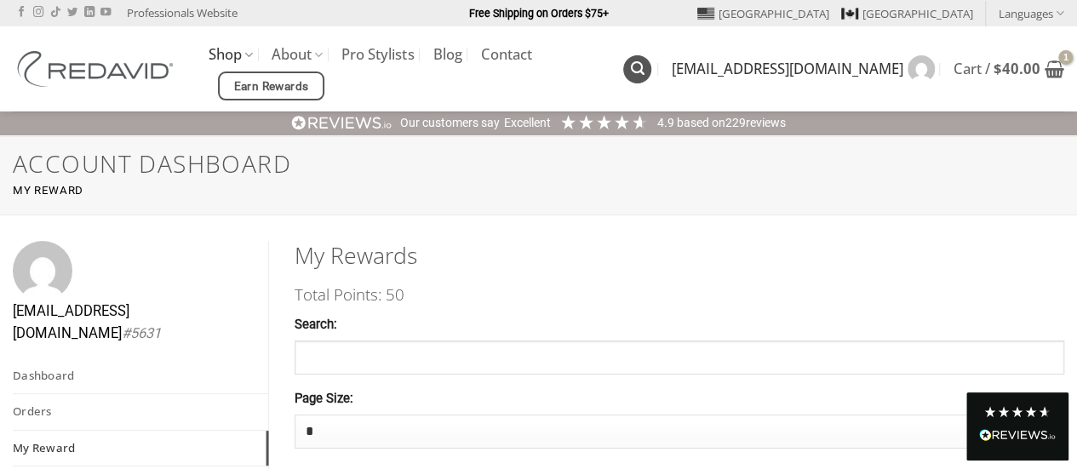
click at [645, 71] on icon "Search" at bounding box center [638, 68] width 14 height 16
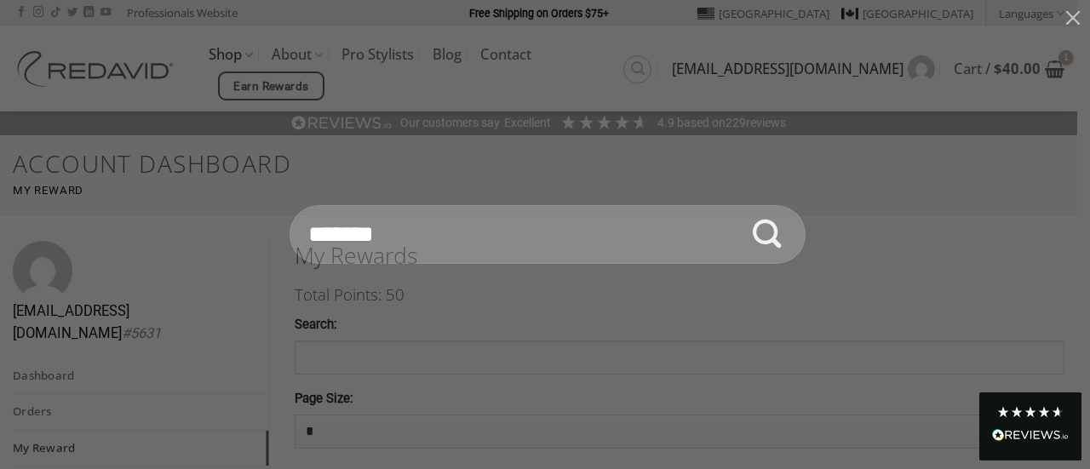
click at [353, 229] on input "Search for:" at bounding box center [548, 235] width 516 height 60
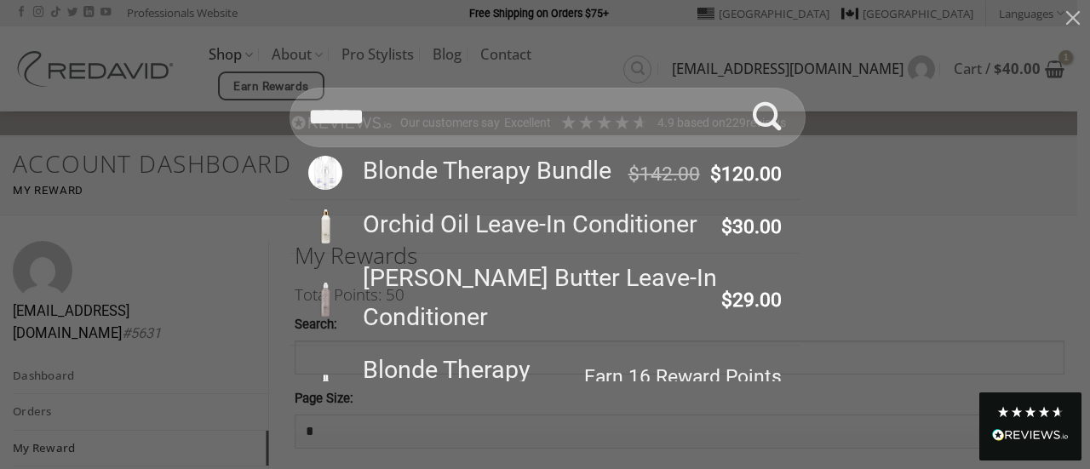
type input "******"
click at [758, 120] on icon "Submit" at bounding box center [767, 117] width 29 height 34
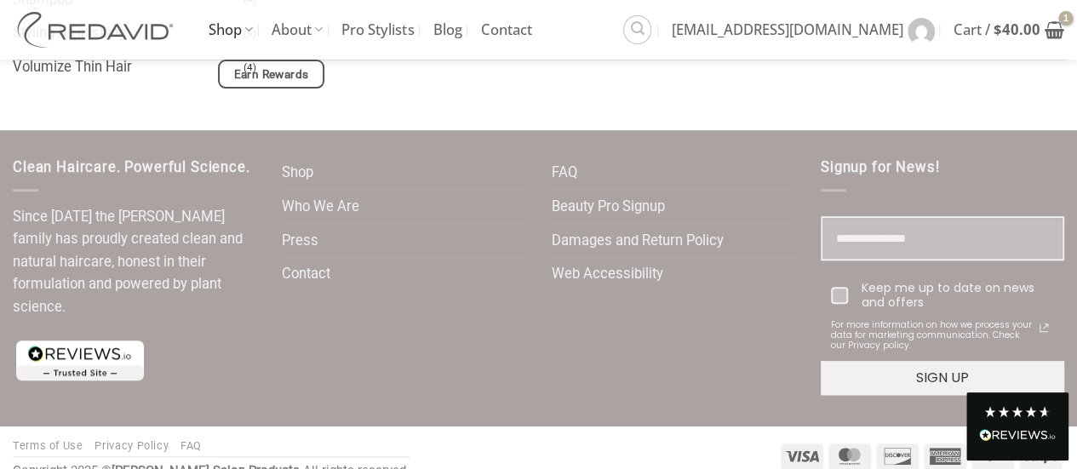
scroll to position [571, 0]
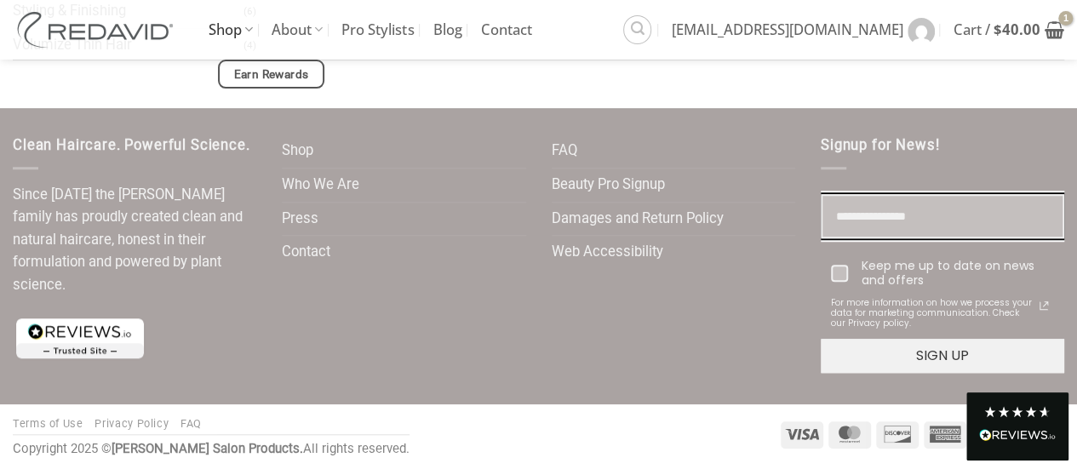
click at [863, 215] on input "Email field" at bounding box center [943, 216] width 244 height 45
click at [642, 329] on div "FAQ Beauty Pro Signup Damages and Return Policy Web Accessibility" at bounding box center [673, 259] width 269 height 249
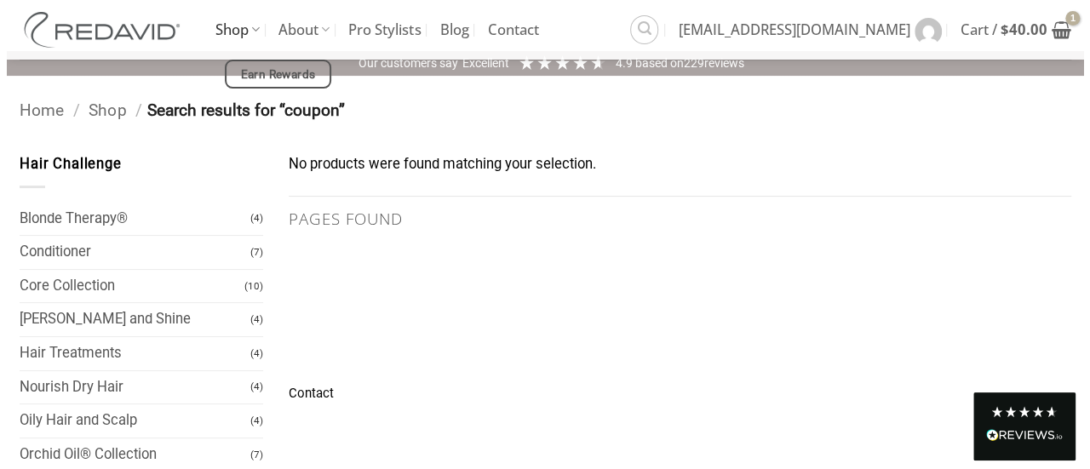
scroll to position [315, 0]
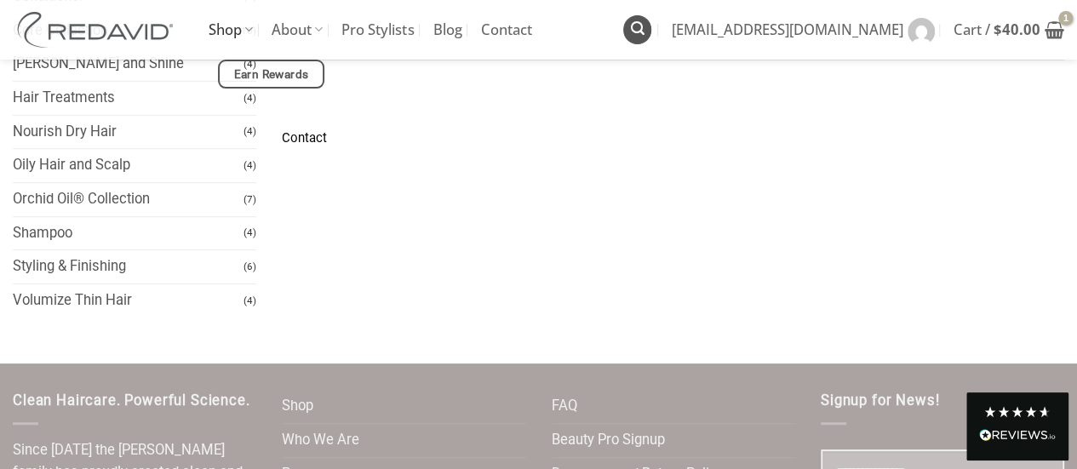
click at [651, 20] on link "Search" at bounding box center [637, 29] width 28 height 28
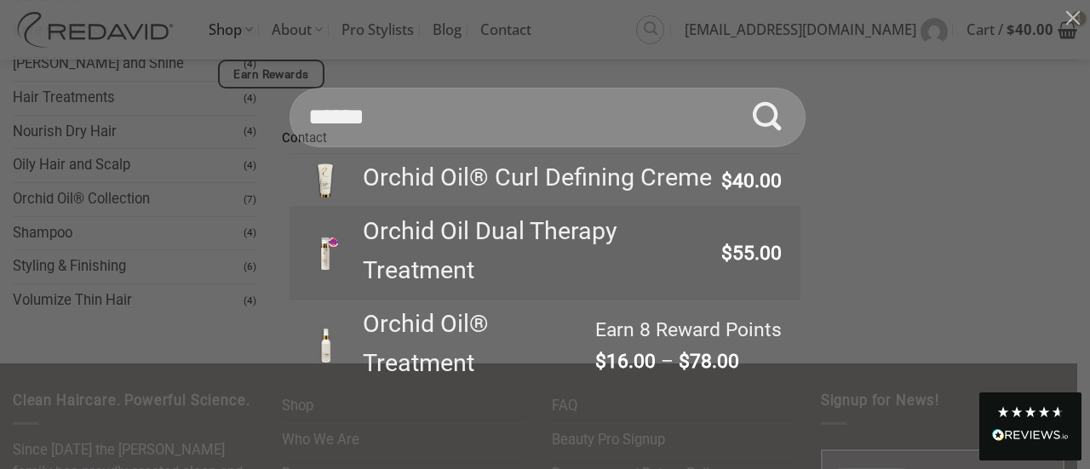
scroll to position [500, 0]
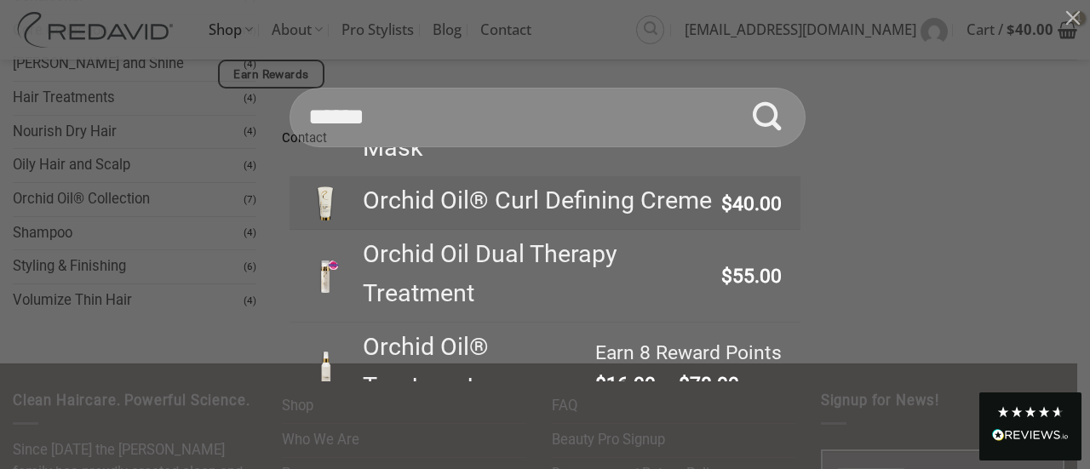
click at [499, 221] on div "Orchid Oil® Curl Defining Creme" at bounding box center [534, 200] width 367 height 39
type input "**********"
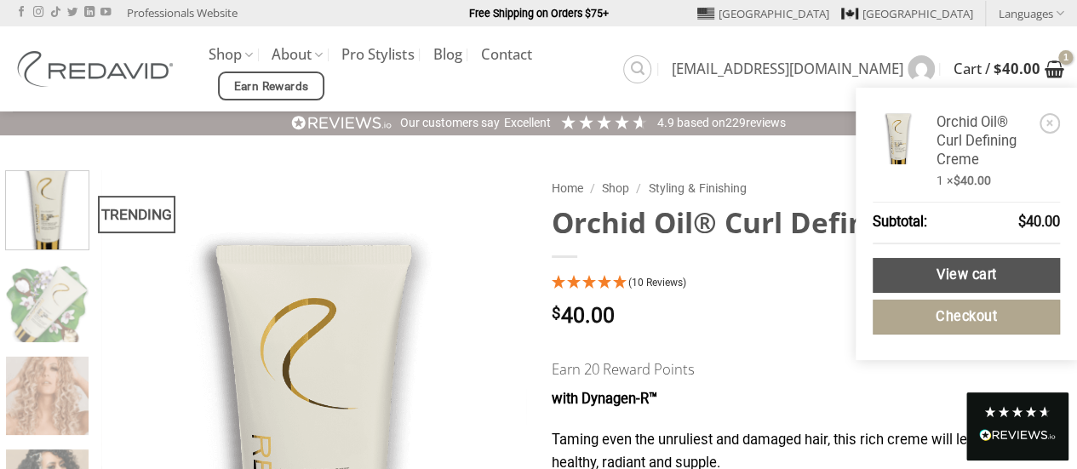
click at [1040, 60] on bdi "$ 40.00" at bounding box center [1017, 69] width 47 height 20
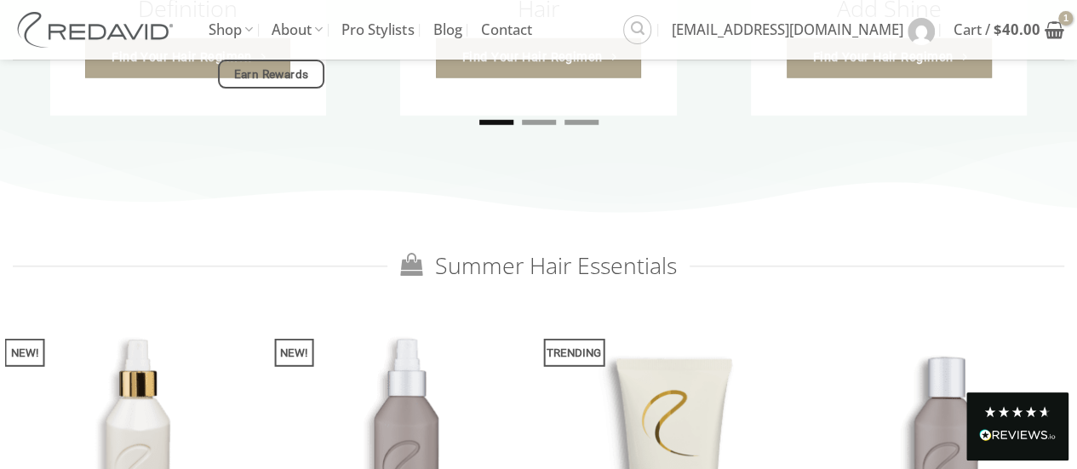
scroll to position [1788, 0]
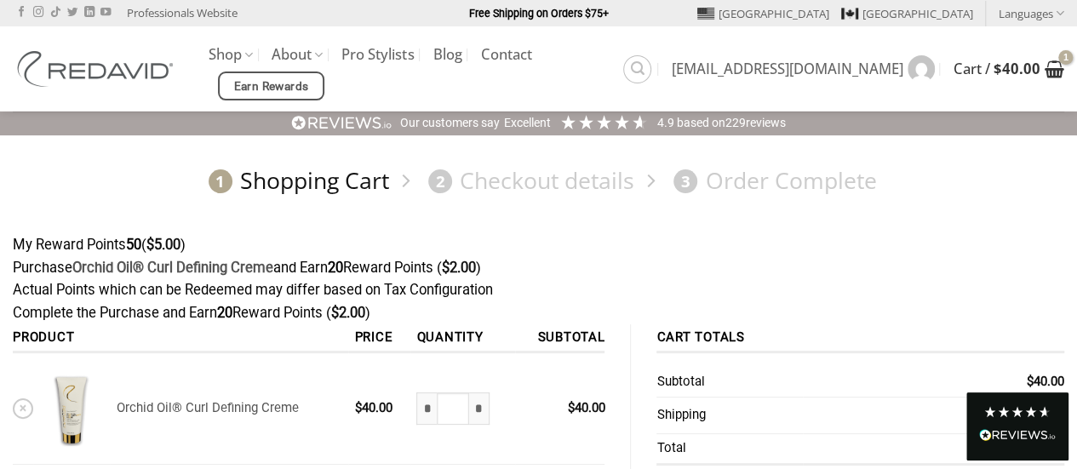
click at [1053, 71] on icon "View cart" at bounding box center [1055, 69] width 20 height 20
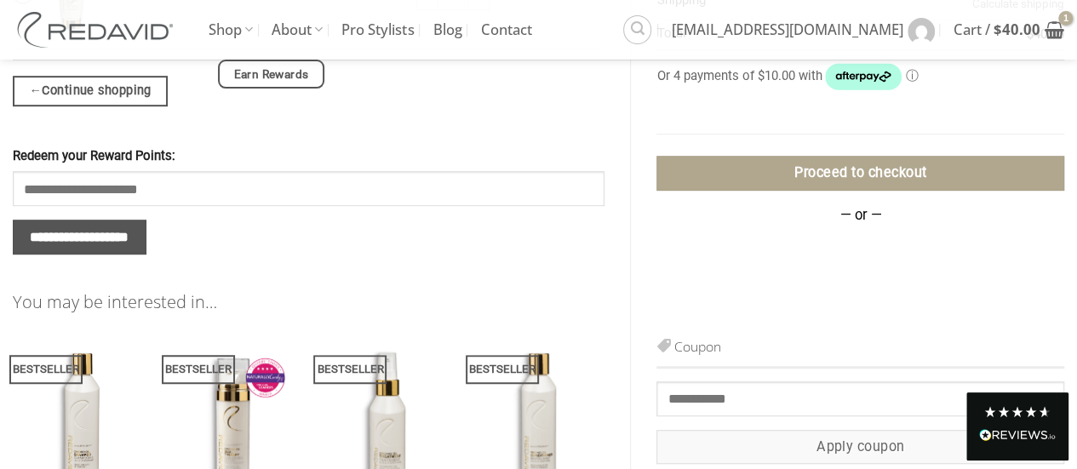
scroll to position [426, 0]
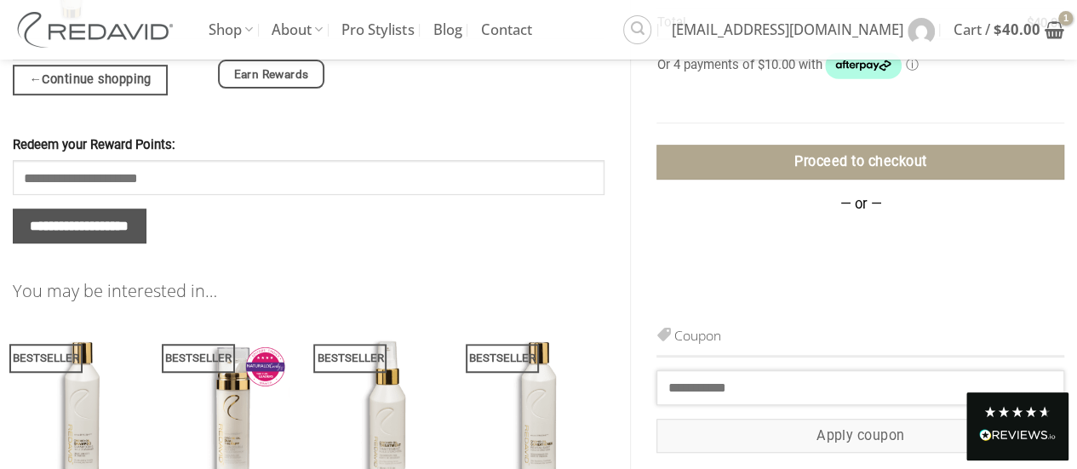
click at [678, 386] on input "Coupon:" at bounding box center [861, 387] width 408 height 34
paste input "******"
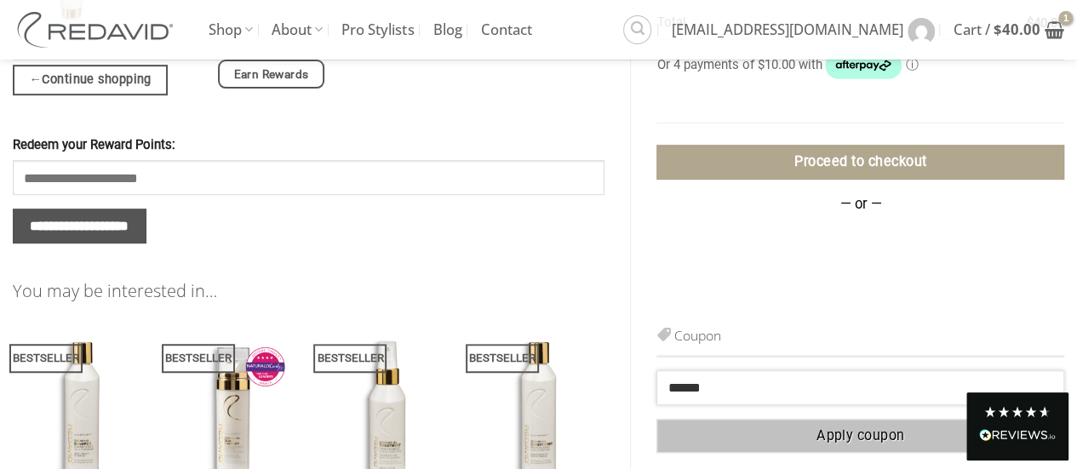
type input "******"
click at [813, 429] on button "Apply coupon" at bounding box center [861, 436] width 408 height 35
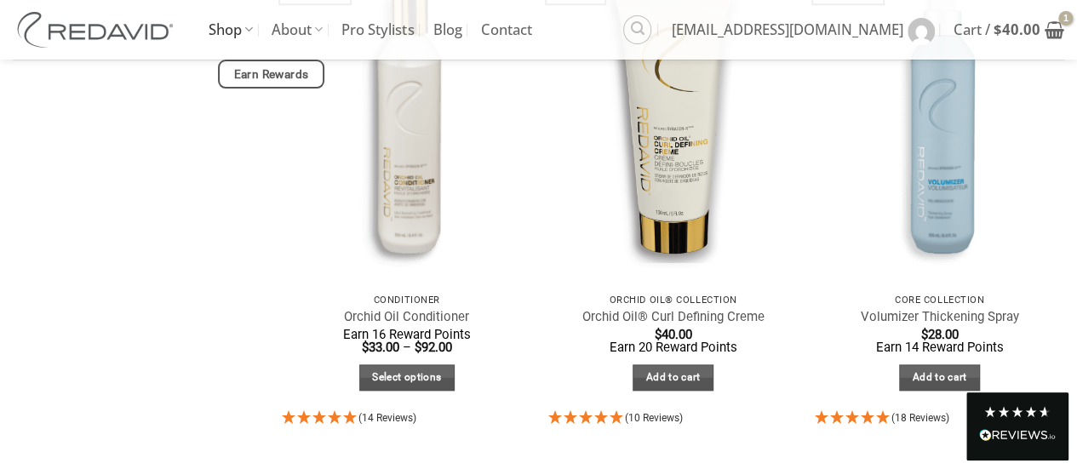
scroll to position [1022, 0]
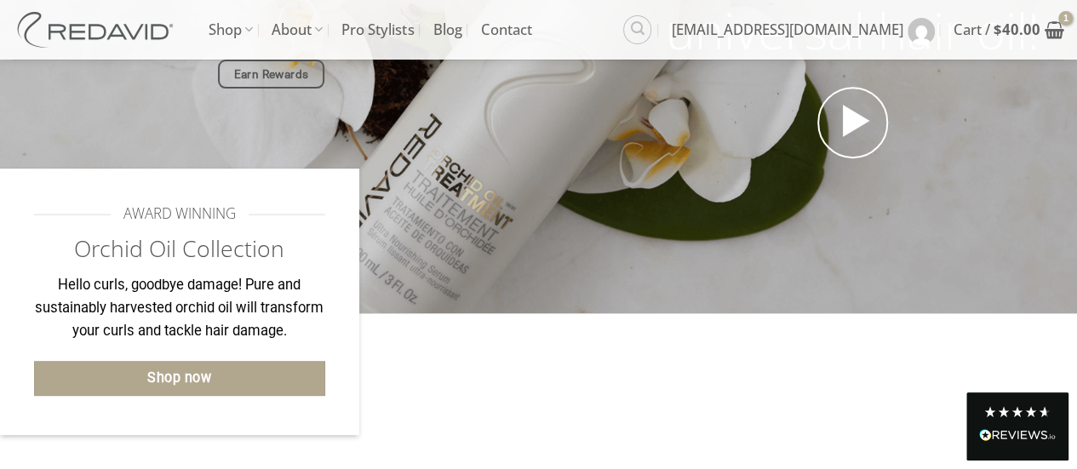
scroll to position [341, 0]
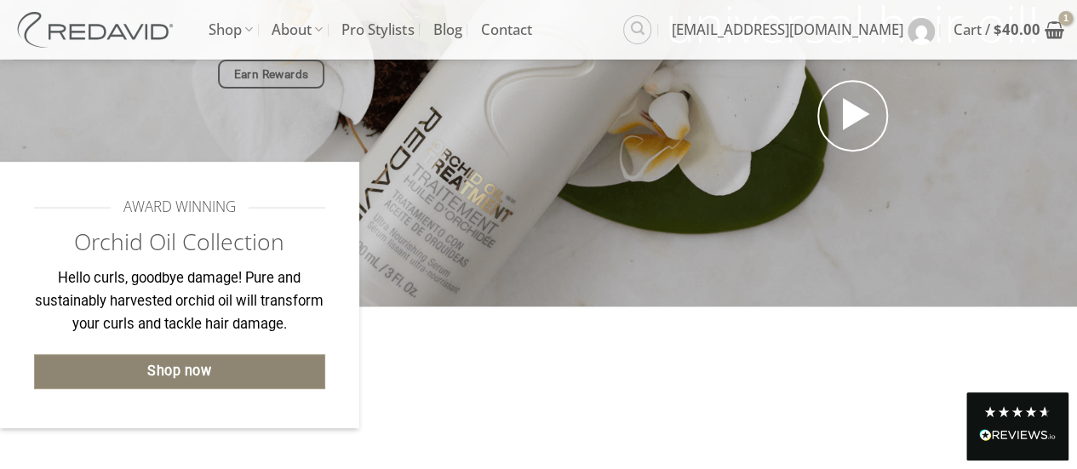
click at [187, 359] on link "Shop now" at bounding box center [179, 371] width 291 height 35
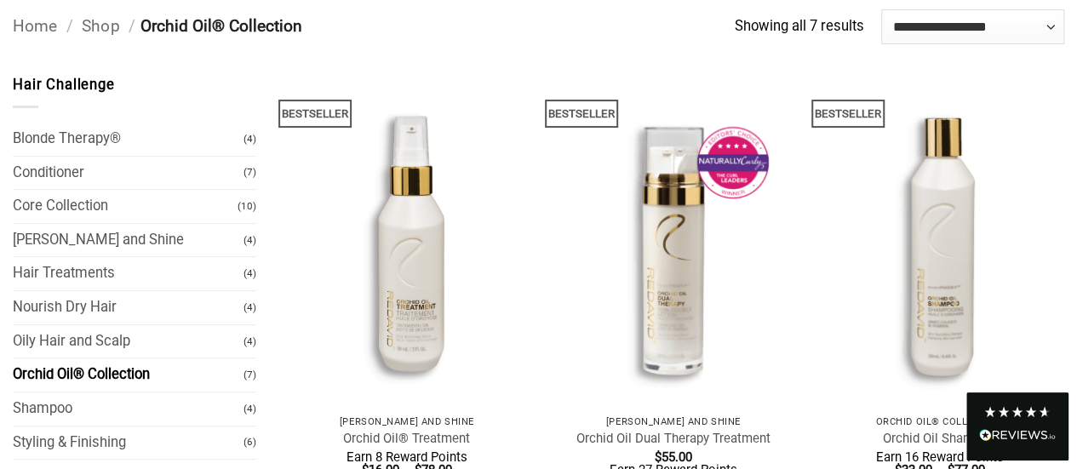
scroll to position [170, 0]
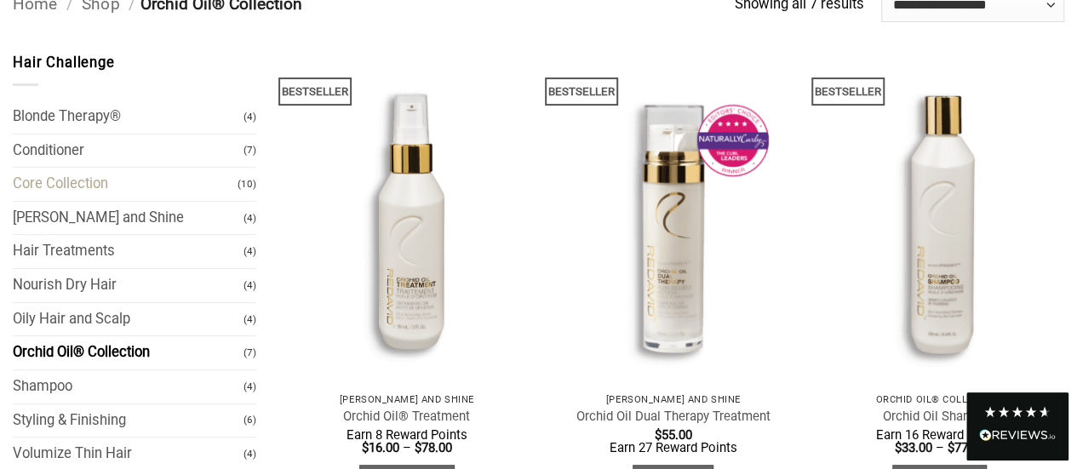
click at [189, 177] on link "Core Collection" at bounding box center [125, 184] width 225 height 33
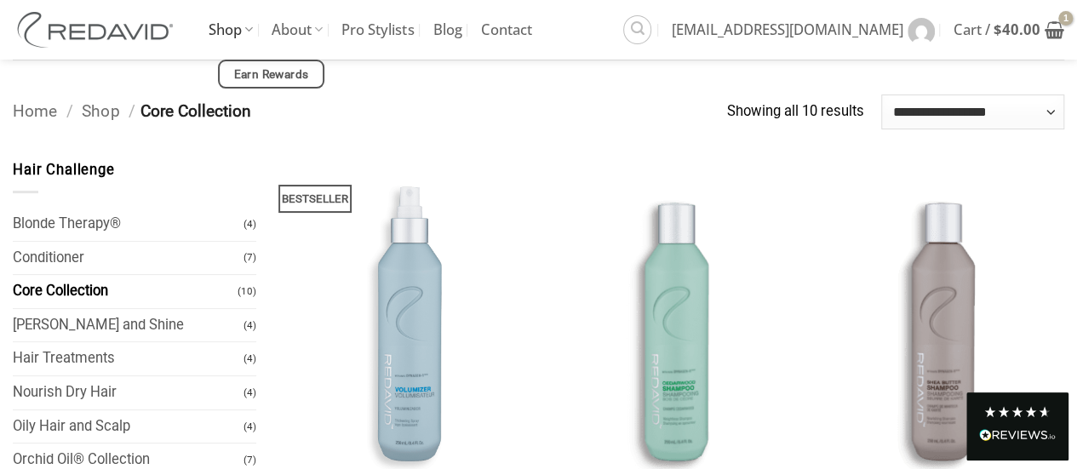
scroll to position [221, 0]
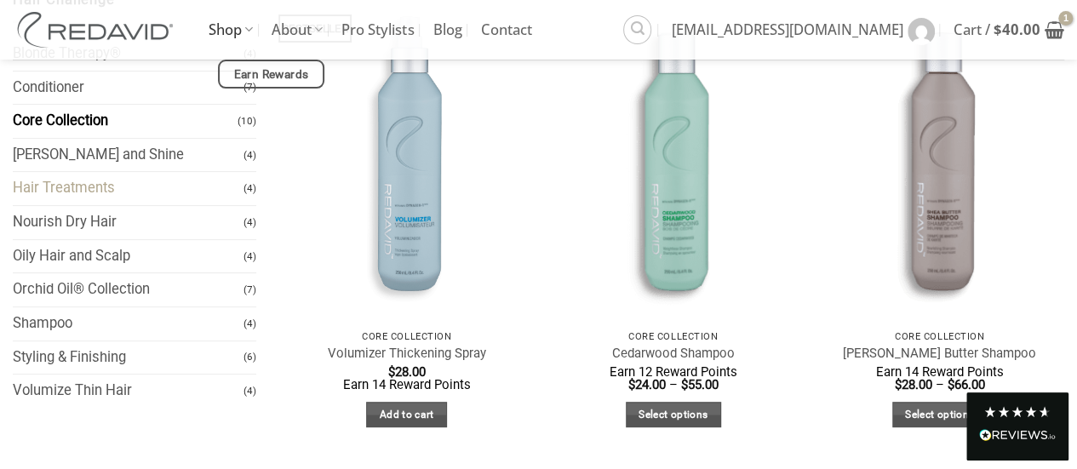
click at [175, 188] on link "Hair Treatments" at bounding box center [128, 188] width 231 height 33
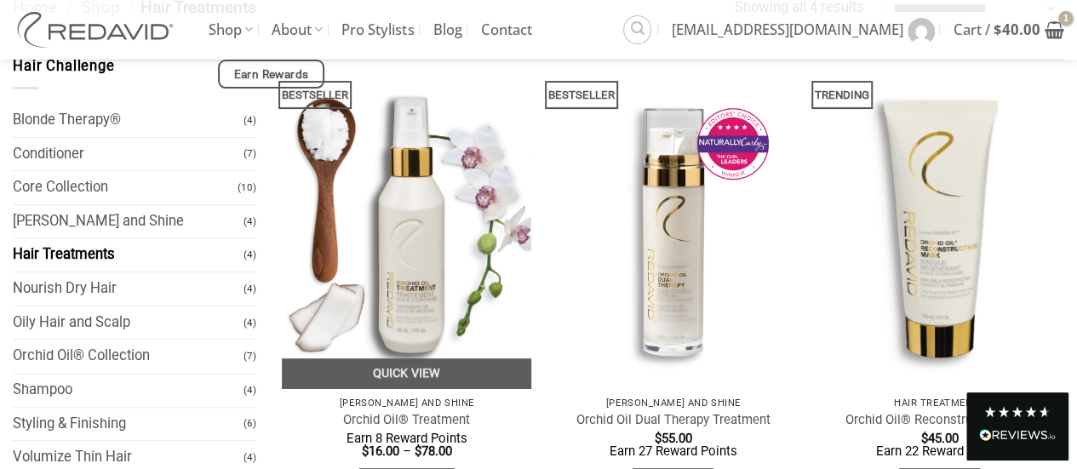
scroll to position [170, 0]
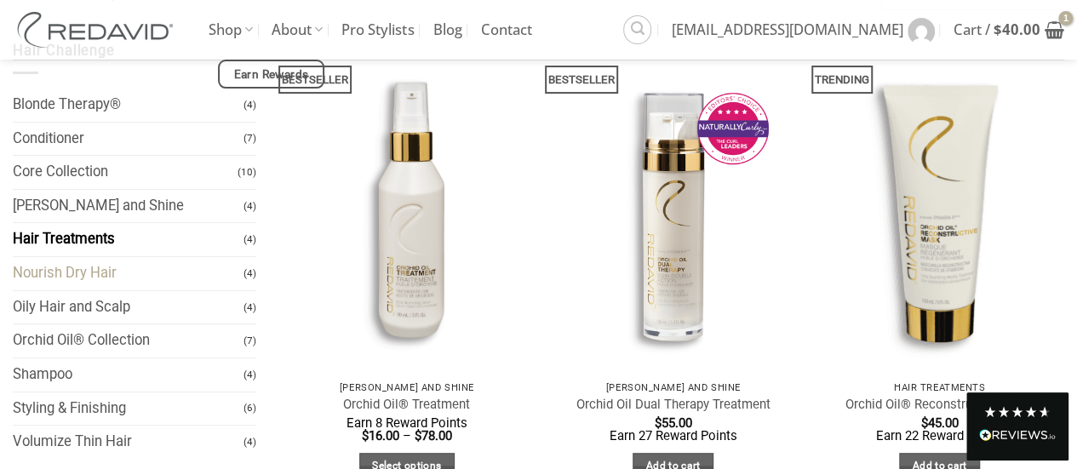
click at [150, 268] on link "Nourish Dry Hair" at bounding box center [128, 273] width 231 height 33
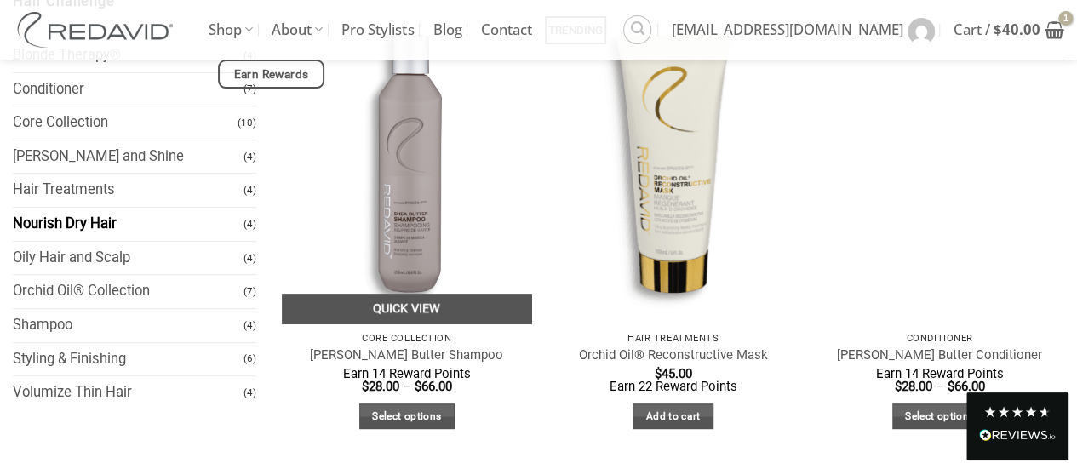
scroll to position [255, 0]
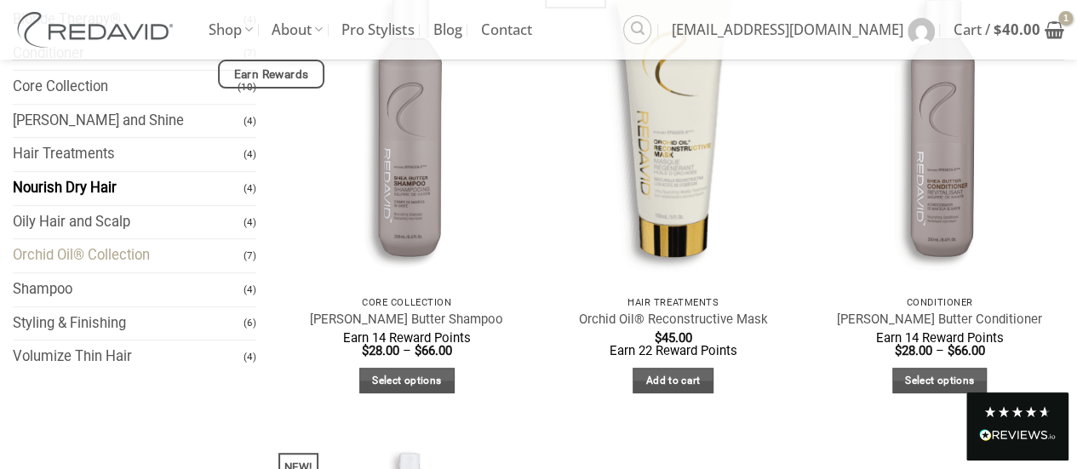
click at [160, 251] on link "Orchid Oil® Collection" at bounding box center [128, 255] width 231 height 33
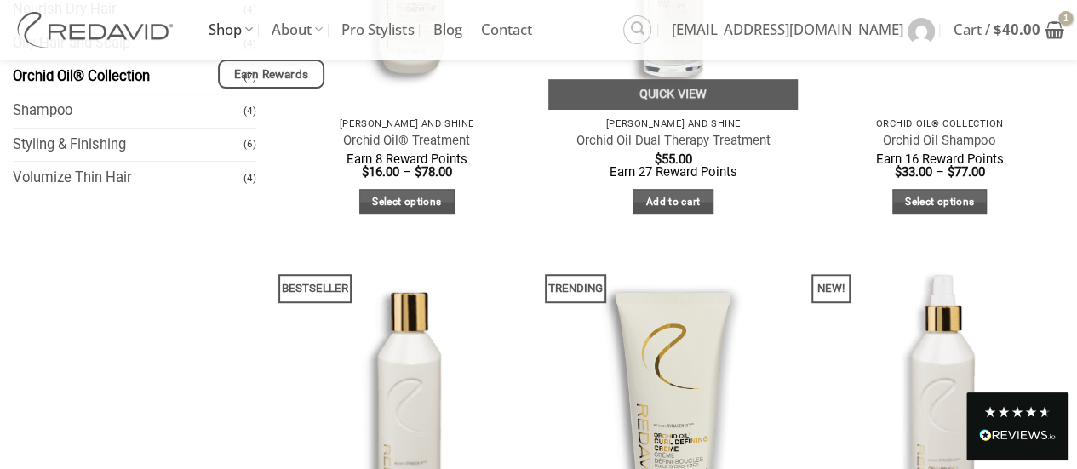
scroll to position [511, 0]
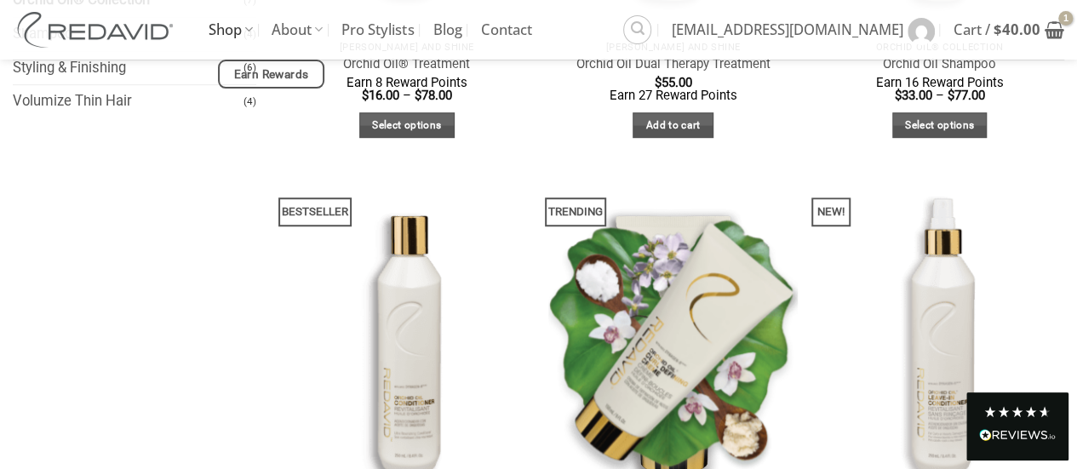
click at [697, 338] on img at bounding box center [673, 338] width 250 height 333
click at [697, 339] on img at bounding box center [673, 338] width 250 height 333
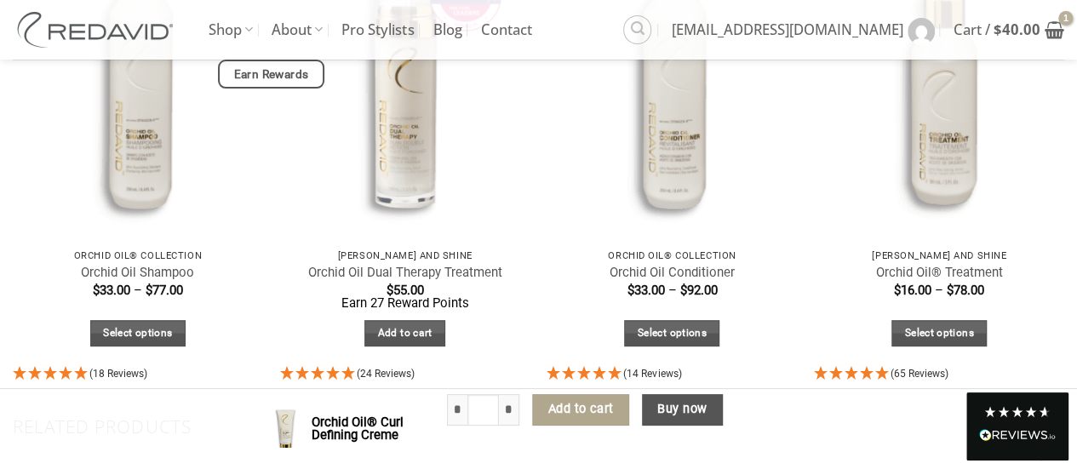
scroll to position [6685, 0]
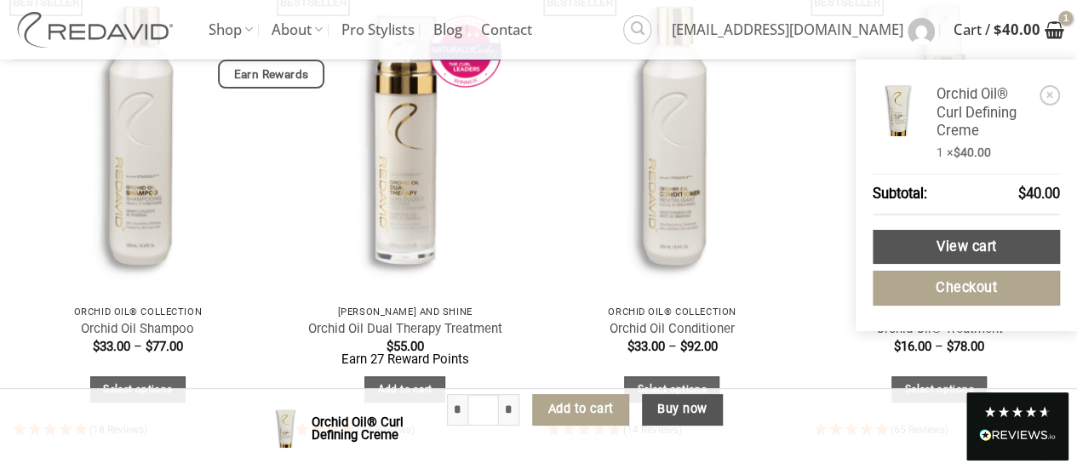
click at [1053, 25] on icon "View cart" at bounding box center [1055, 30] width 20 height 20
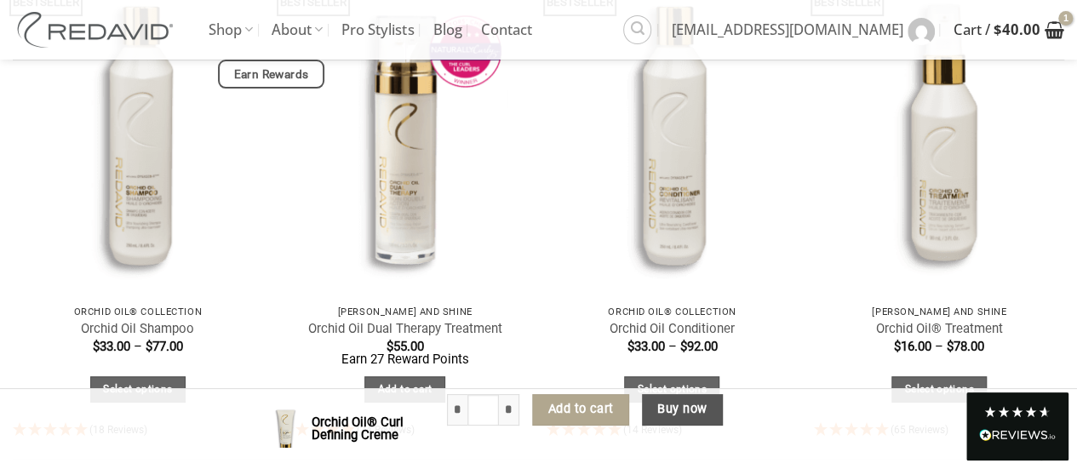
click at [1052, 25] on icon "View cart" at bounding box center [1055, 30] width 20 height 20
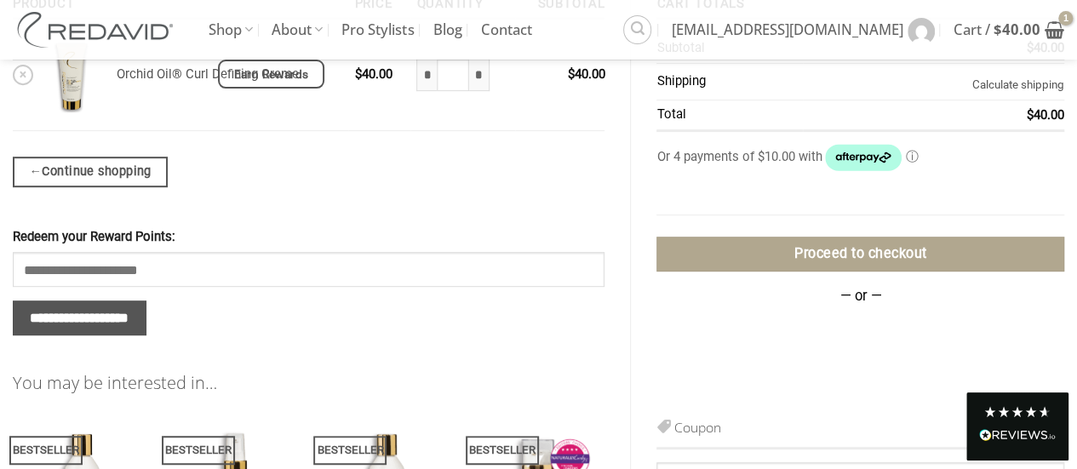
scroll to position [341, 0]
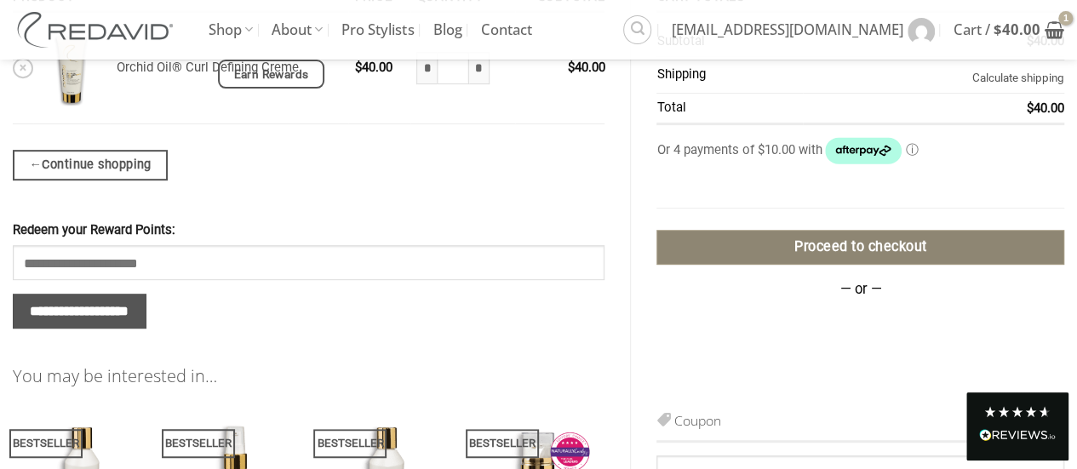
click at [858, 241] on link "Proceed to checkout" at bounding box center [861, 247] width 408 height 35
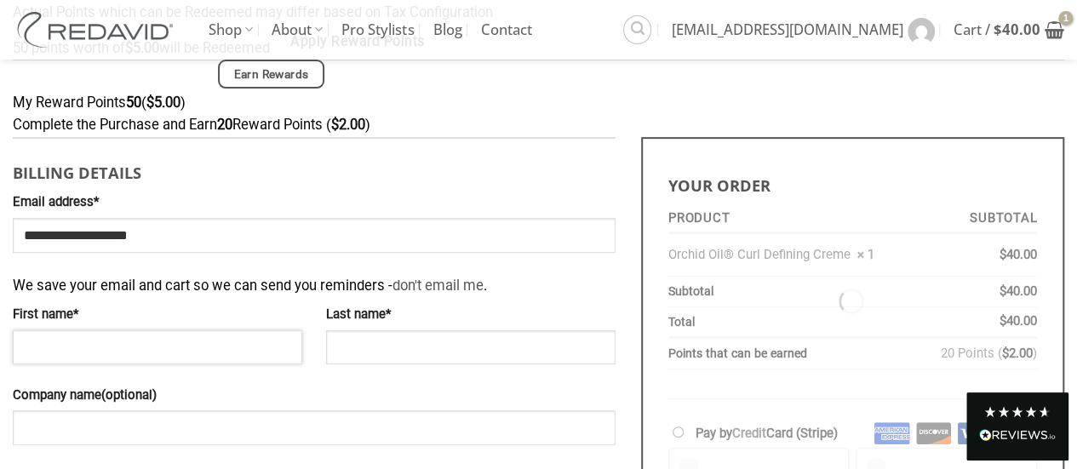
click at [123, 342] on input "First name *" at bounding box center [158, 347] width 290 height 34
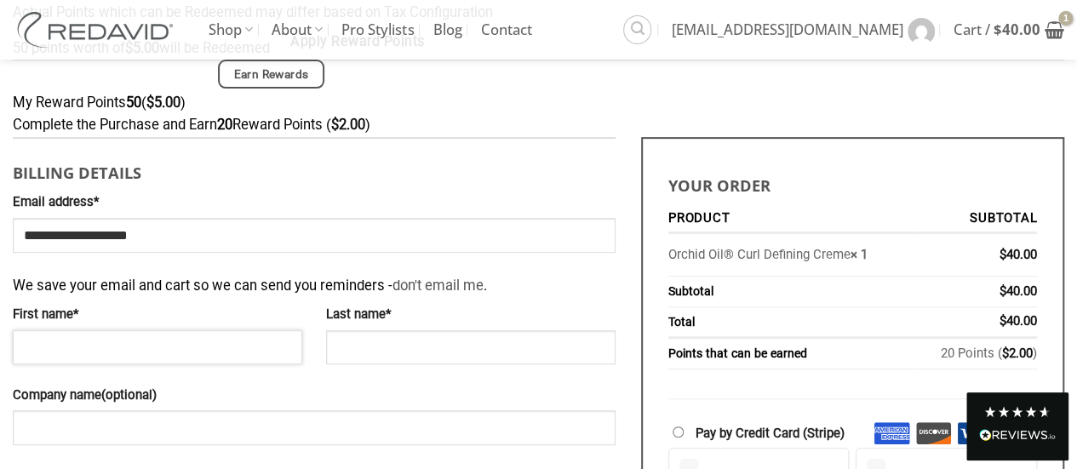
type input "****"
type input "*****"
type input "**********"
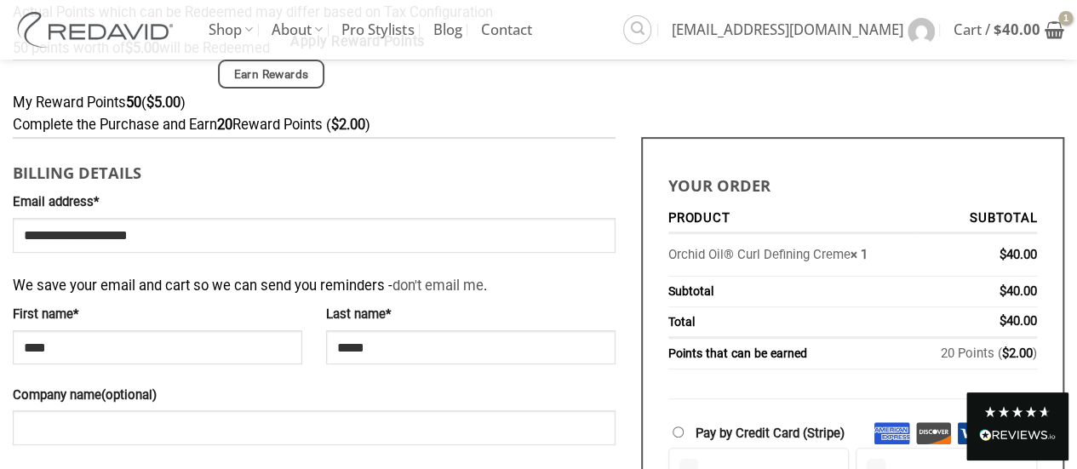
select select "**"
type input "*****"
type input "**********"
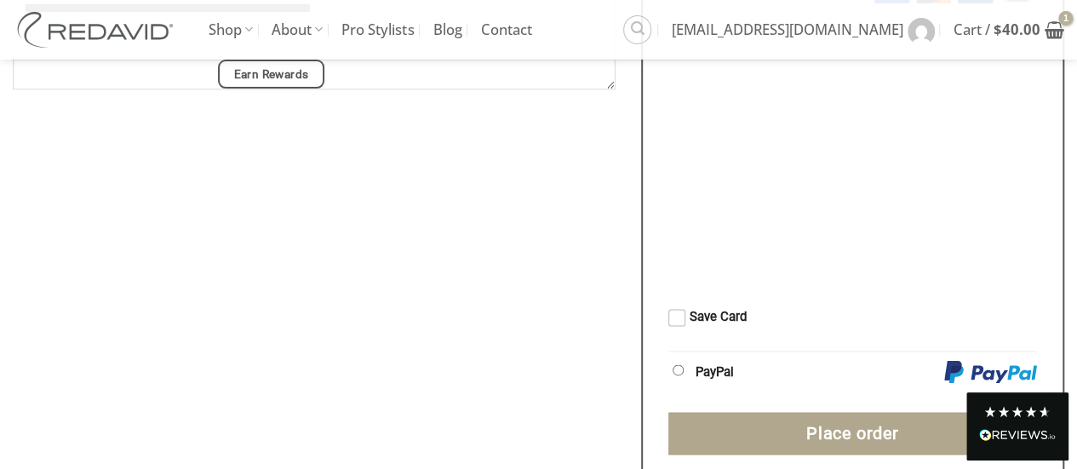
scroll to position [1341, 0]
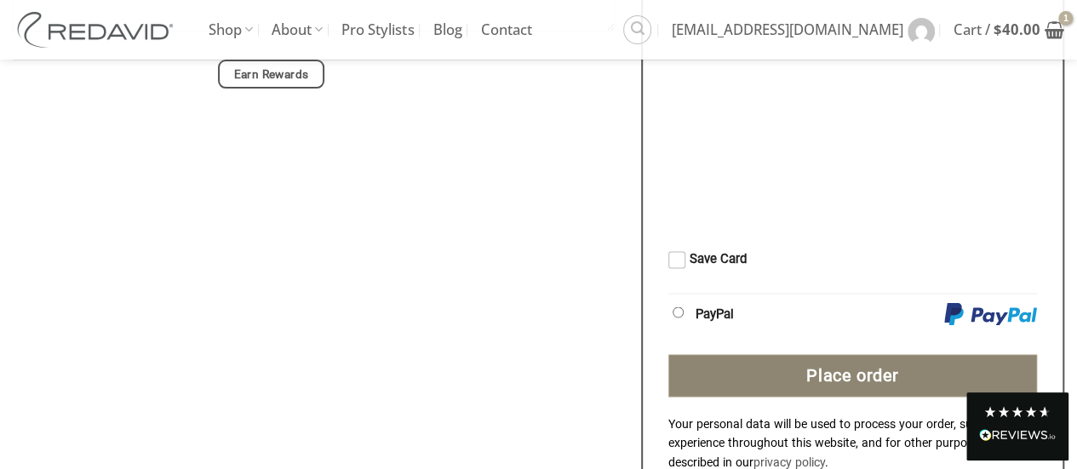
click at [854, 365] on button "Place order" at bounding box center [853, 375] width 369 height 43
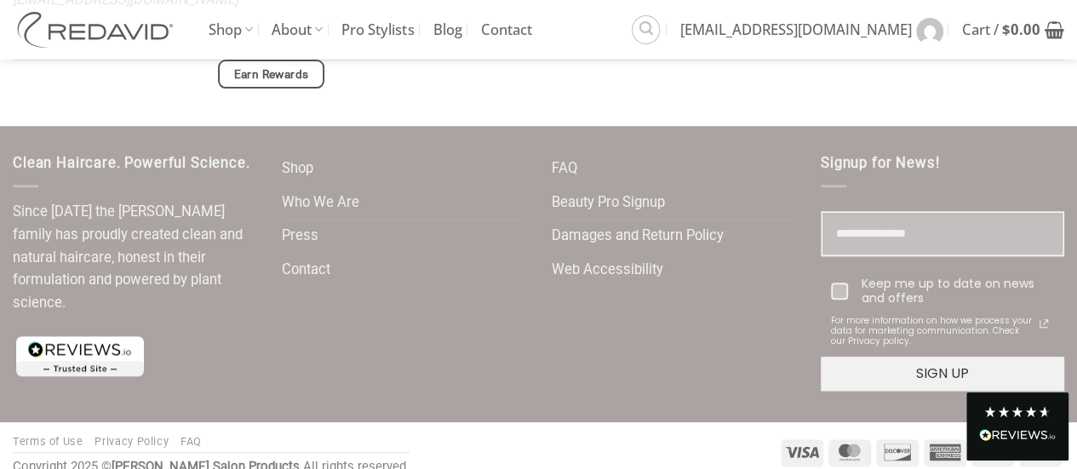
scroll to position [815, 0]
